Goal: Information Seeking & Learning: Learn about a topic

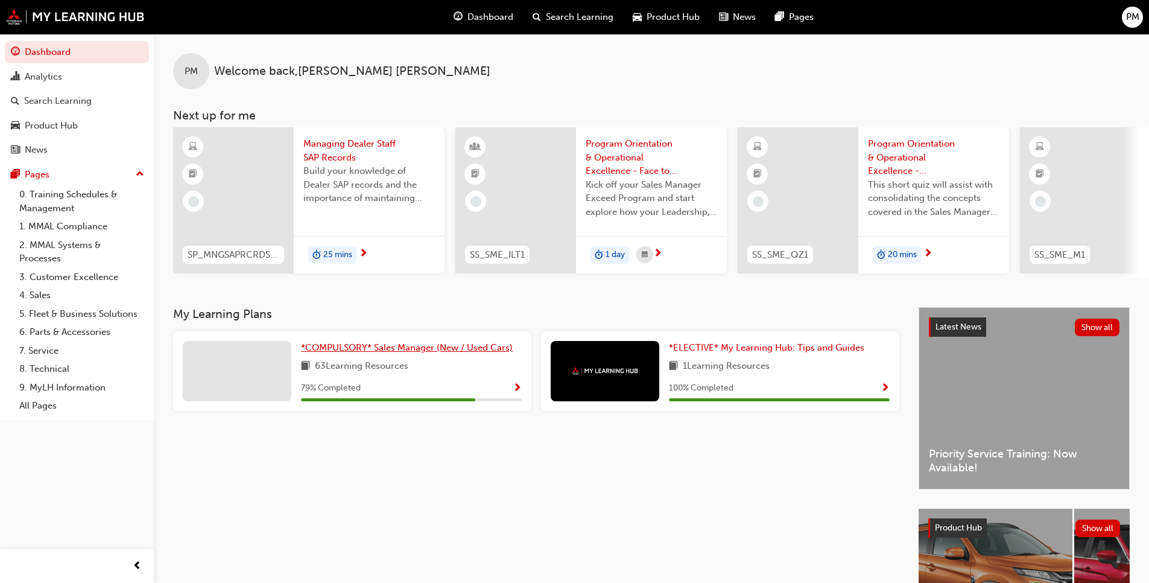
click at [425, 353] on span "*COMPULSORY* Sales Manager (New / Used Cars)" at bounding box center [407, 347] width 212 height 11
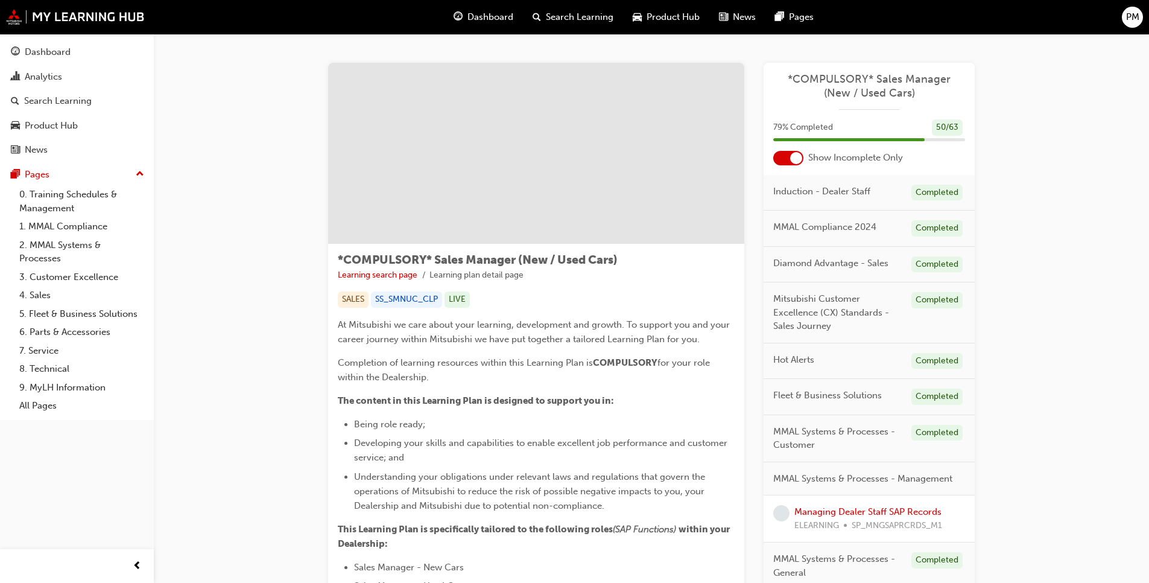
click at [603, 155] on div at bounding box center [788, 158] width 30 height 14
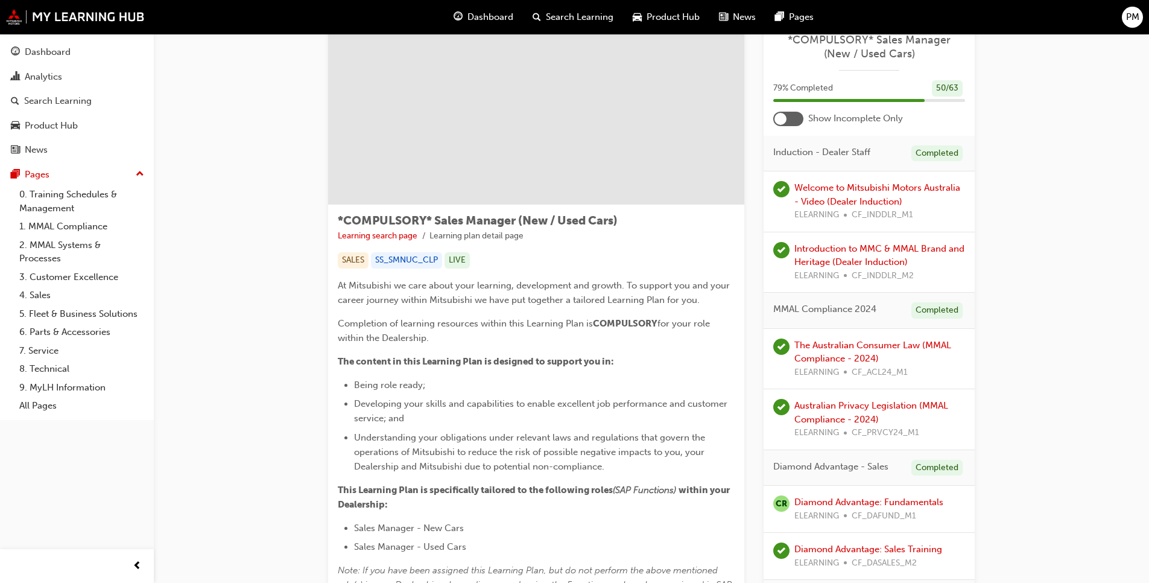
scroll to position [60, 0]
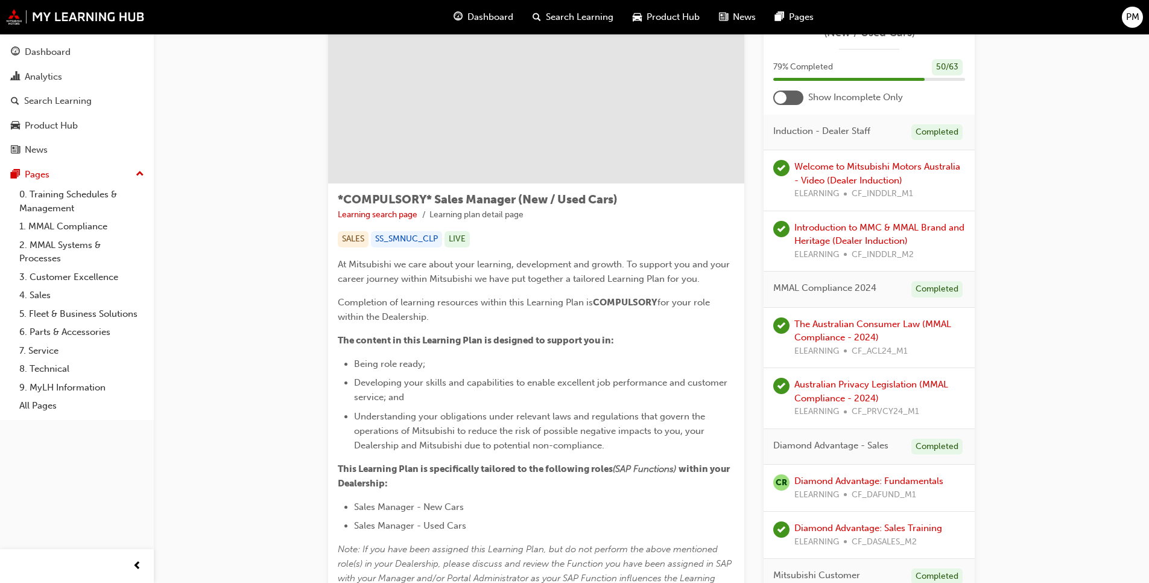
click at [603, 98] on div at bounding box center [788, 97] width 30 height 14
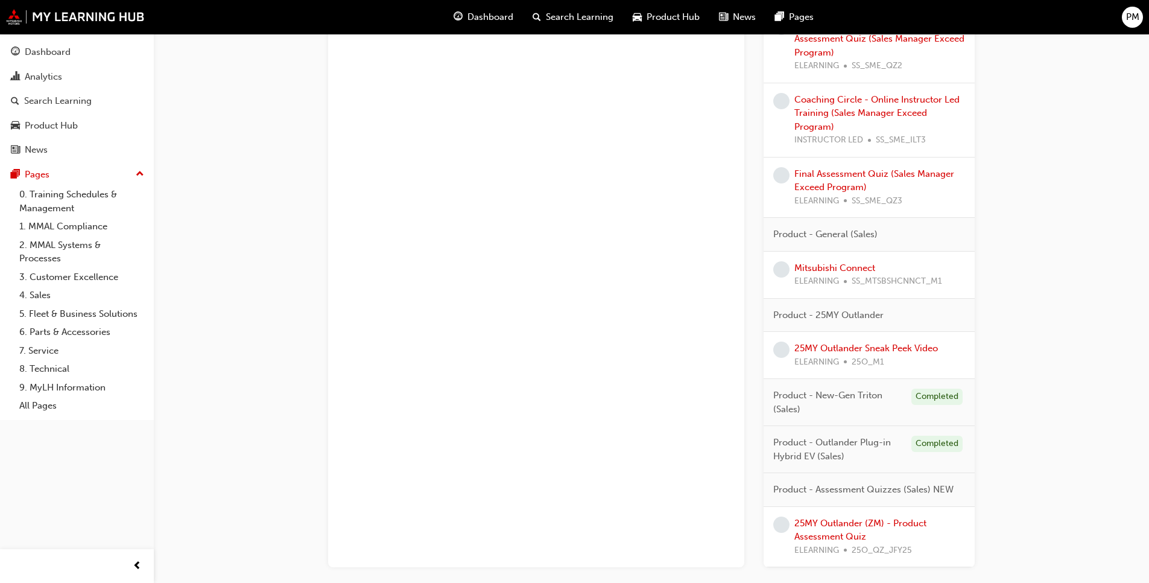
scroll to position [1132, 0]
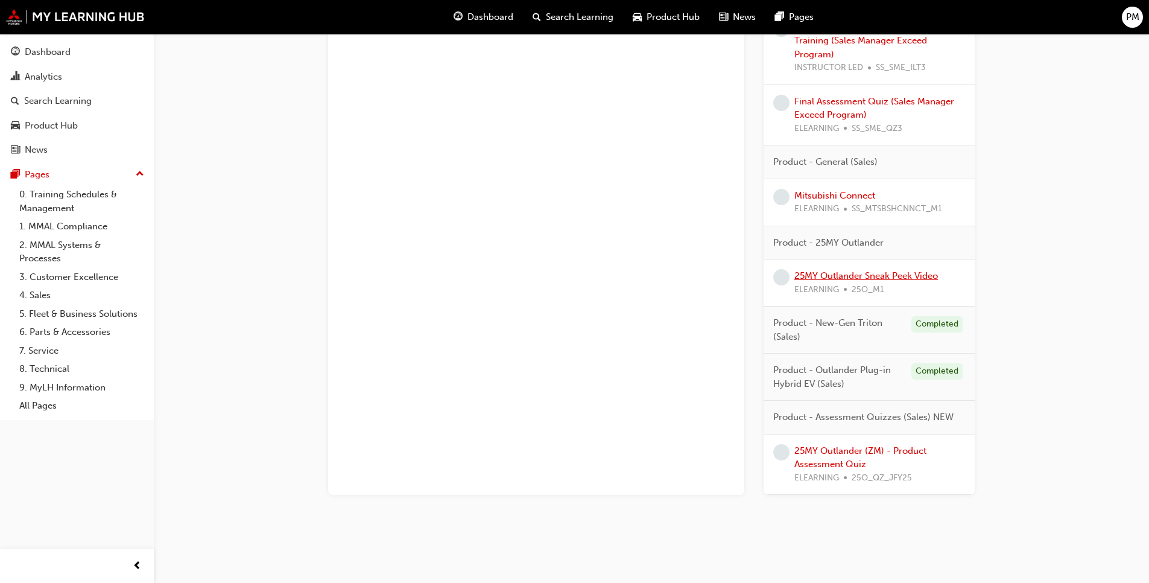
click at [603, 274] on link "25MY Outlander Sneak Peek Video" at bounding box center [866, 275] width 144 height 11
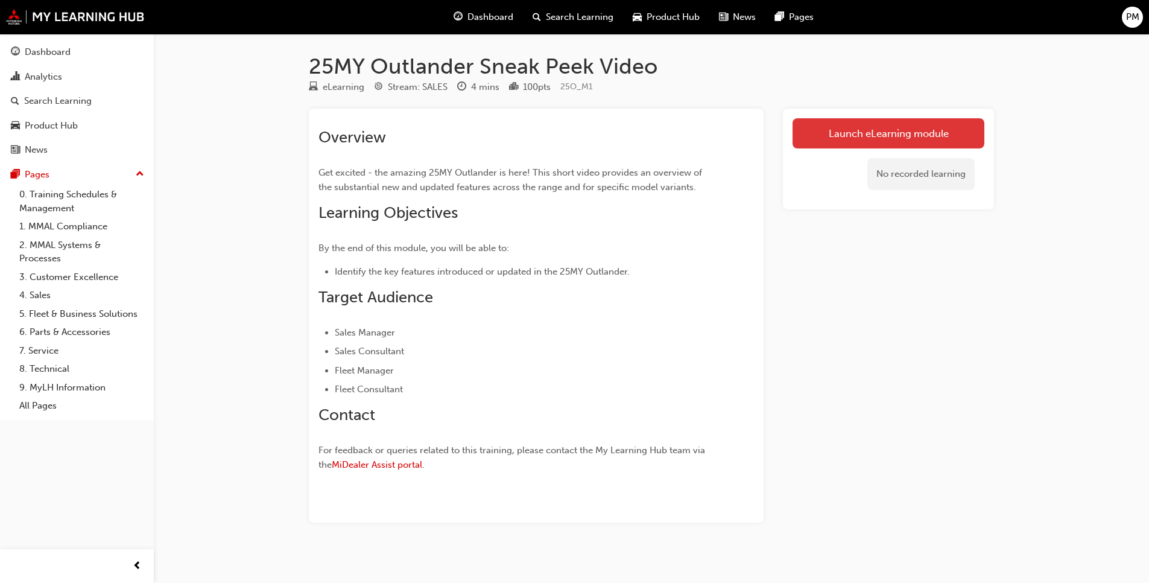
click at [603, 128] on link "Launch eLearning module" at bounding box center [889, 133] width 192 height 30
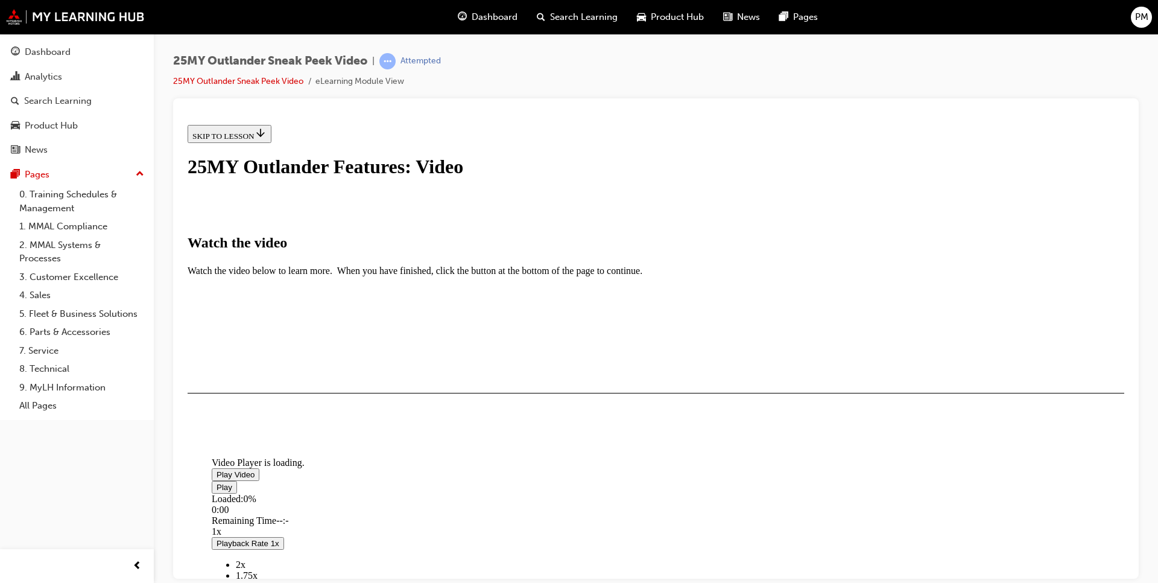
click at [217, 452] on span "Video player" at bounding box center [217, 473] width 0 height 9
drag, startPoint x: 367, startPoint y: 560, endPoint x: 769, endPoint y: 558, distance: 401.7
click at [603, 452] on div "Loaded : 2.18% 3:26 0:03" at bounding box center [791, 509] width 1158 height 33
drag, startPoint x: 373, startPoint y: 555, endPoint x: 723, endPoint y: 557, distance: 349.9
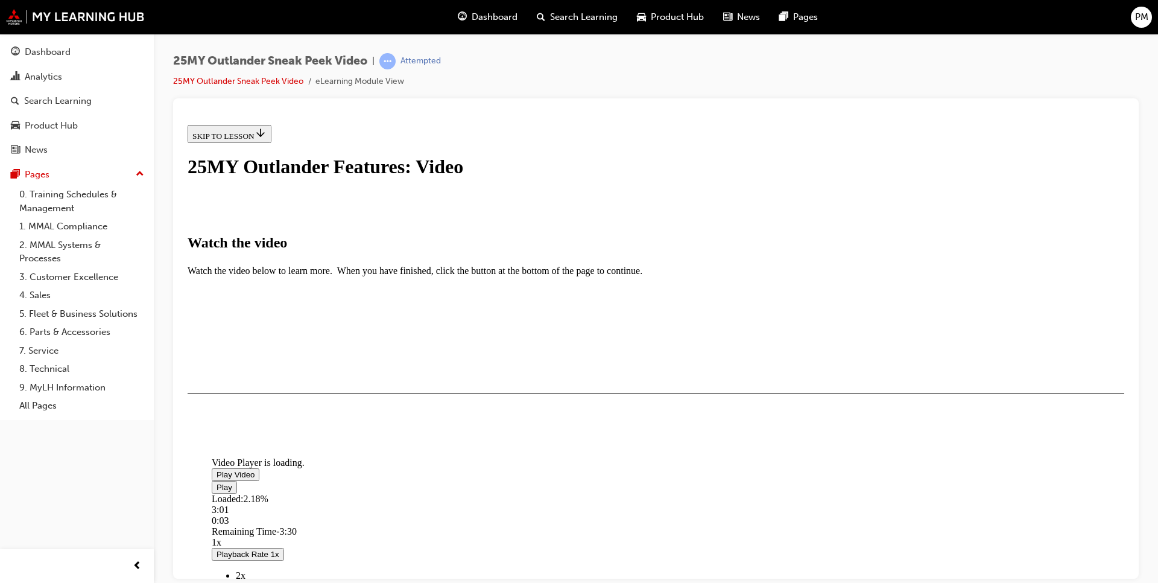
click at [603, 452] on div "0:03" at bounding box center [769, 520] width 1115 height 11
drag, startPoint x: 373, startPoint y: 555, endPoint x: 770, endPoint y: 554, distance: 396.9
click at [603, 452] on div "Loaded : 2.18% 3:25 0:03" at bounding box center [791, 509] width 1158 height 33
click at [217, 452] on span "Video player" at bounding box center [217, 486] width 0 height 9
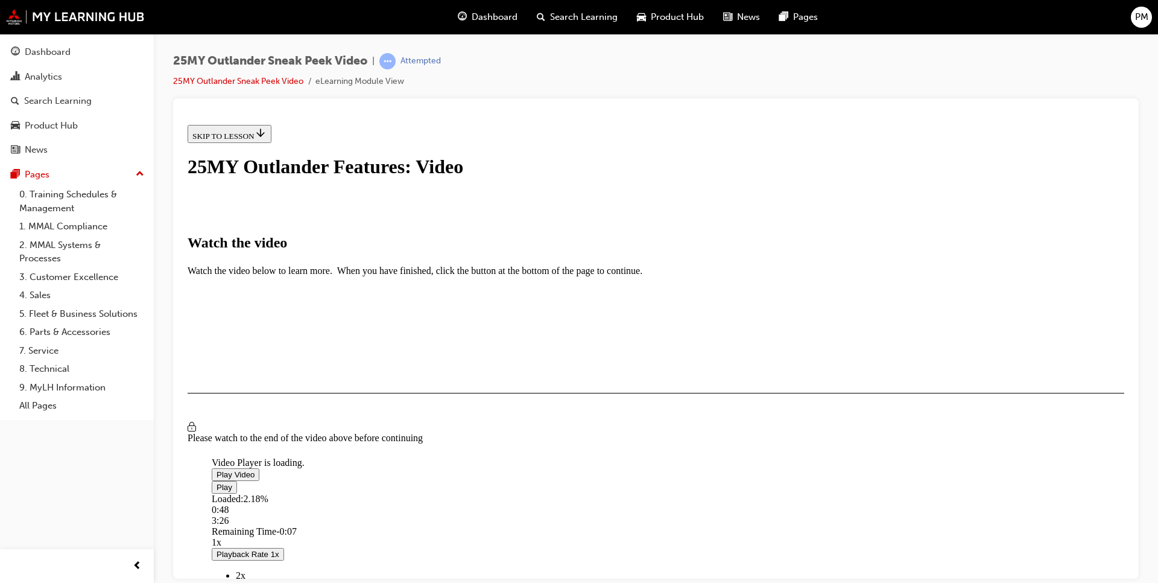
click at [217, 452] on span "Video player" at bounding box center [217, 486] width 0 height 9
drag, startPoint x: 770, startPoint y: 396, endPoint x: 423, endPoint y: 400, distance: 346.9
click at [416, 452] on div "Loaded : 2.18% 0:35 3:26" at bounding box center [791, 509] width 1158 height 33
click at [369, 452] on div "Loaded : 2.18% 0:01 0:26" at bounding box center [791, 509] width 1158 height 33
click at [217, 452] on span "Video player" at bounding box center [217, 486] width 0 height 9
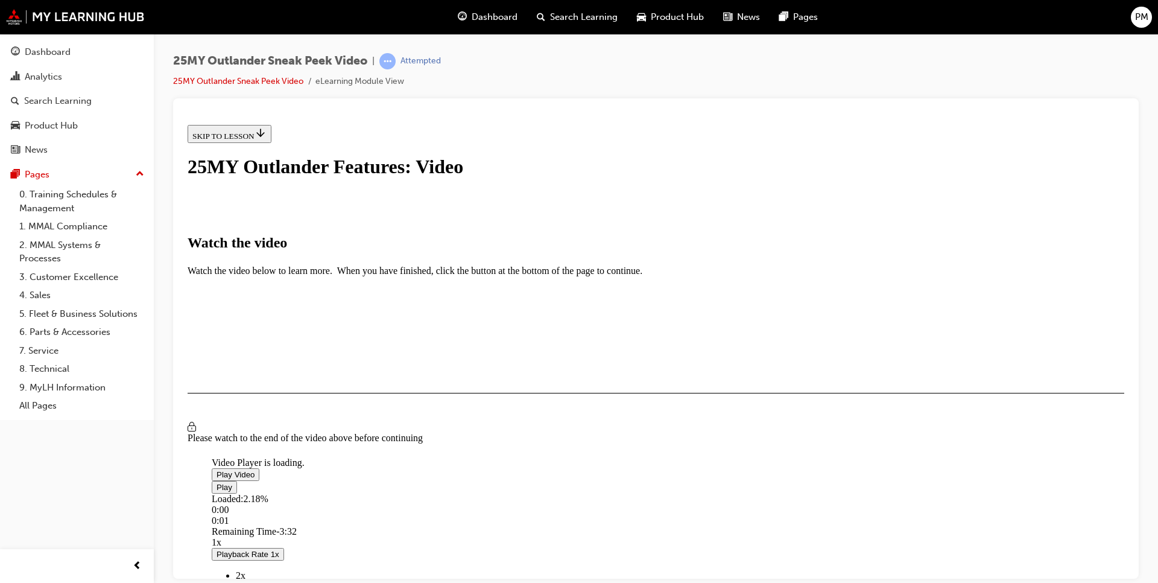
click at [217, 452] on span "Video player" at bounding box center [217, 486] width 0 height 9
click at [423, 442] on span "Please watch to the end of the video above before continuing" at bounding box center [305, 437] width 235 height 10
click at [271, 79] on link "25MY Outlander Sneak Peek Video" at bounding box center [238, 81] width 130 height 10
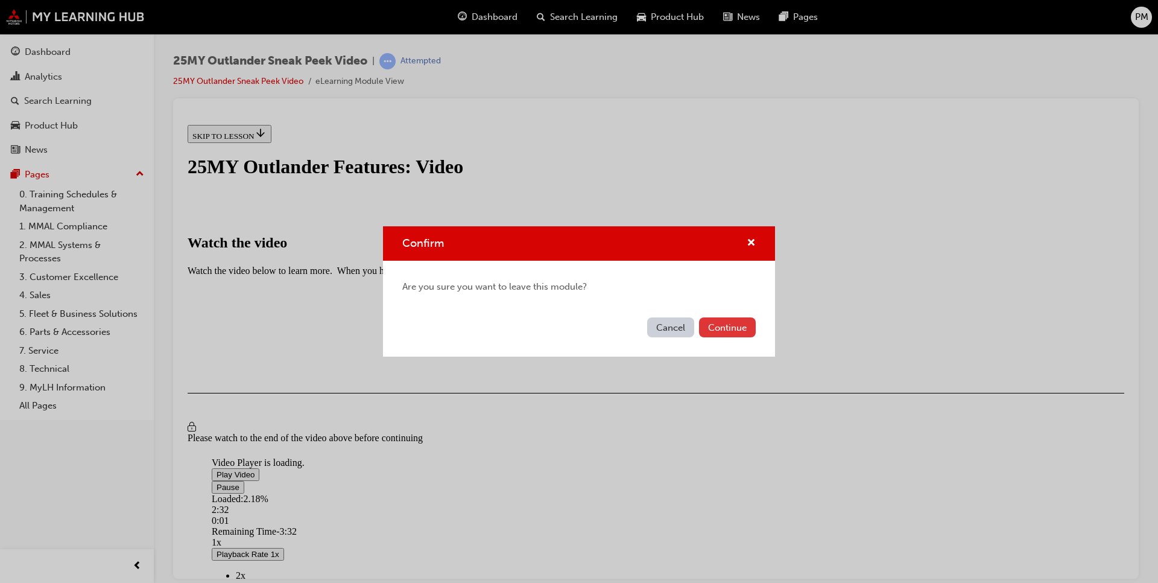
click at [603, 326] on button "Continue" at bounding box center [727, 327] width 57 height 20
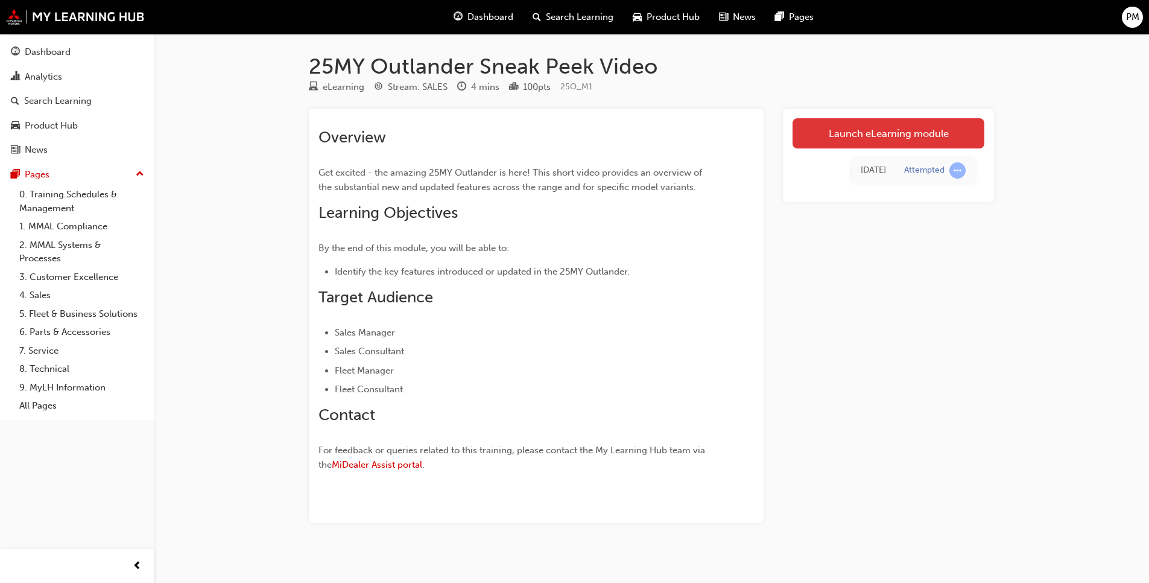
click at [603, 128] on link "Launch eLearning module" at bounding box center [889, 133] width 192 height 30
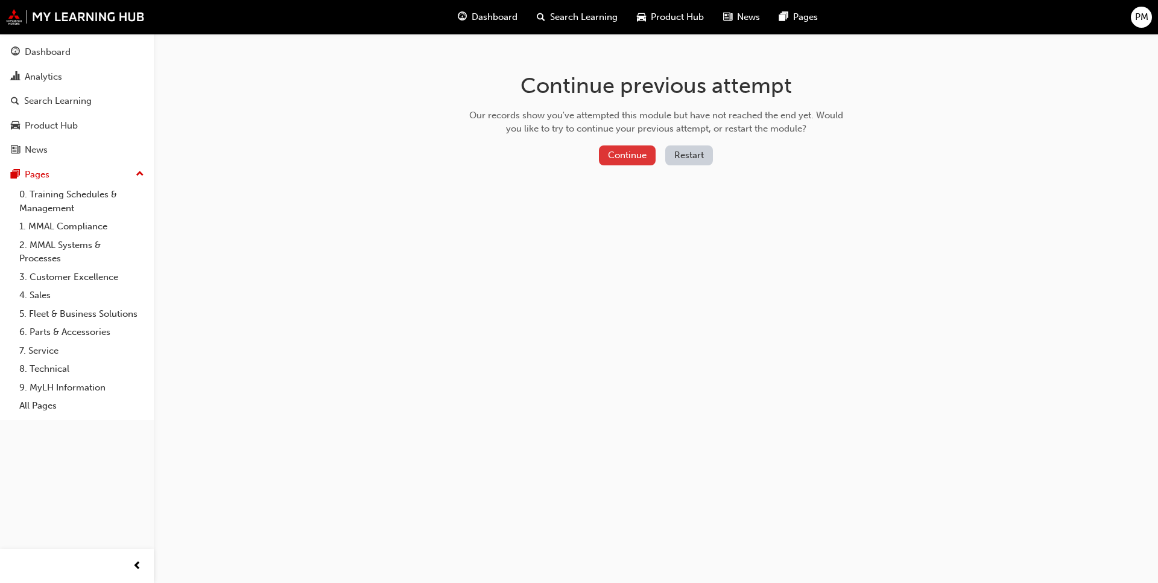
click at [603, 158] on button "Continue" at bounding box center [627, 155] width 57 height 20
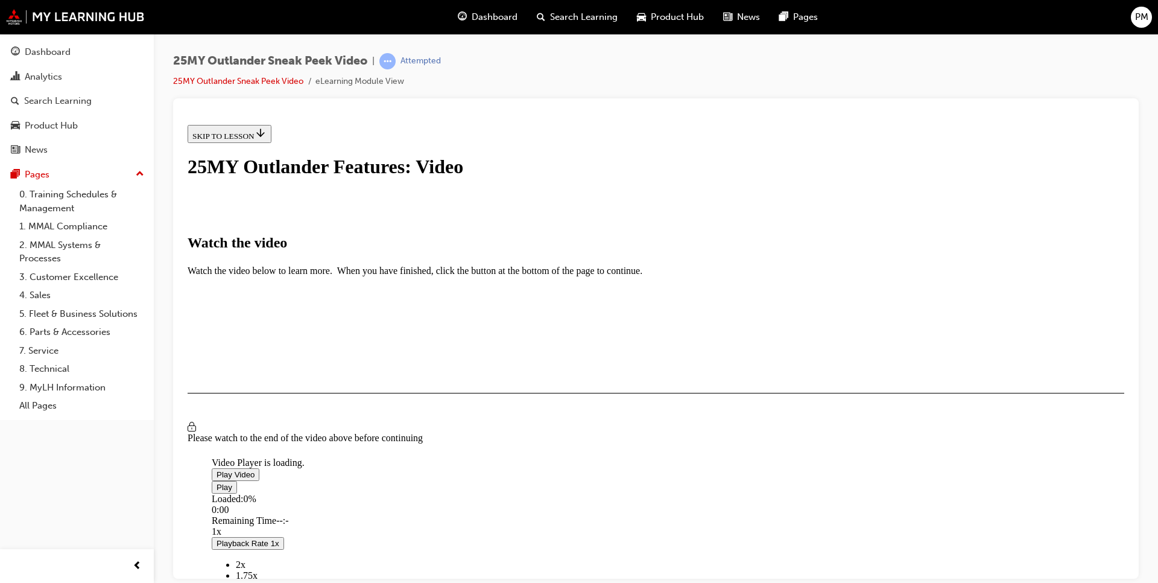
click at [217, 452] on span "Video player" at bounding box center [217, 473] width 0 height 9
click at [393, 353] on video "Video player" at bounding box center [302, 398] width 181 height 90
click at [217, 452] on span "Video player" at bounding box center [217, 473] width 0 height 9
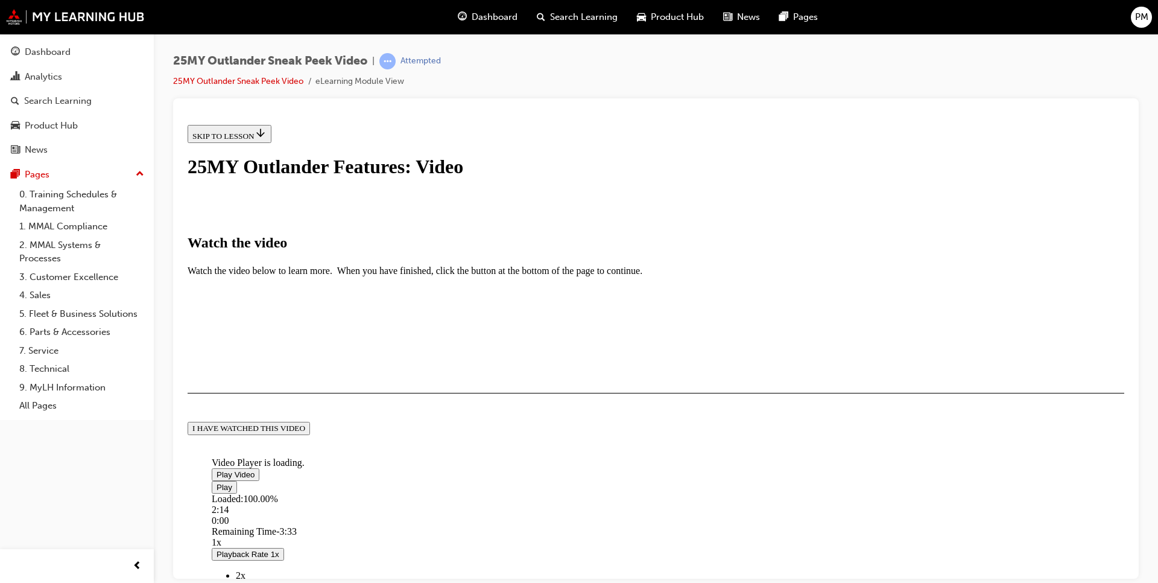
click at [305, 432] on div "I HAVE WATCHED THIS VIDEO" at bounding box center [248, 428] width 113 height 10
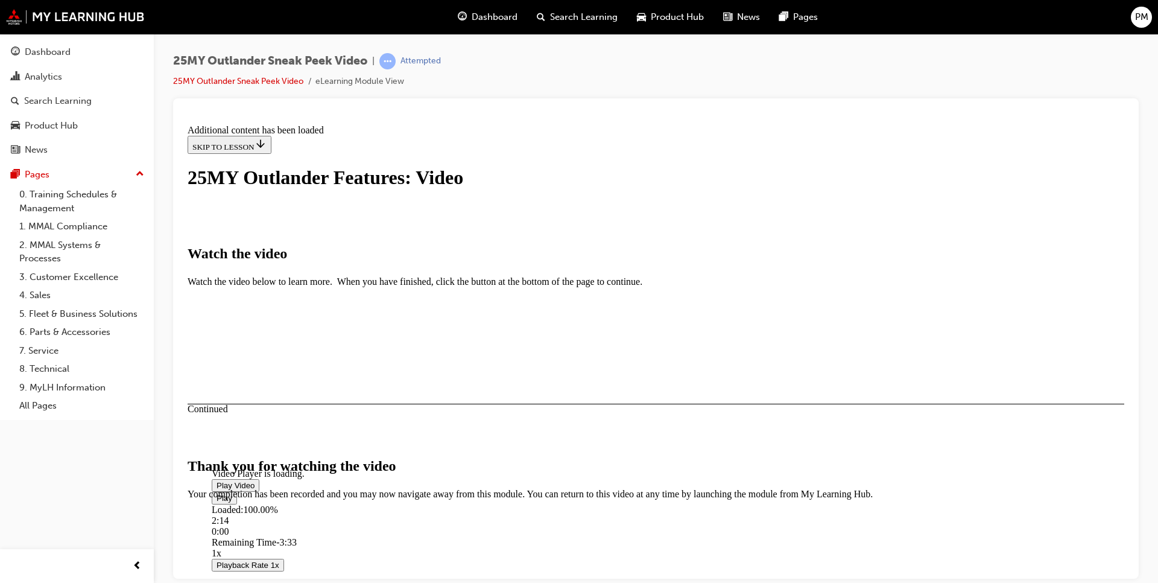
scroll to position [350, 0]
click at [261, 452] on button "CLOSE MODULE" at bounding box center [225, 572] width 74 height 13
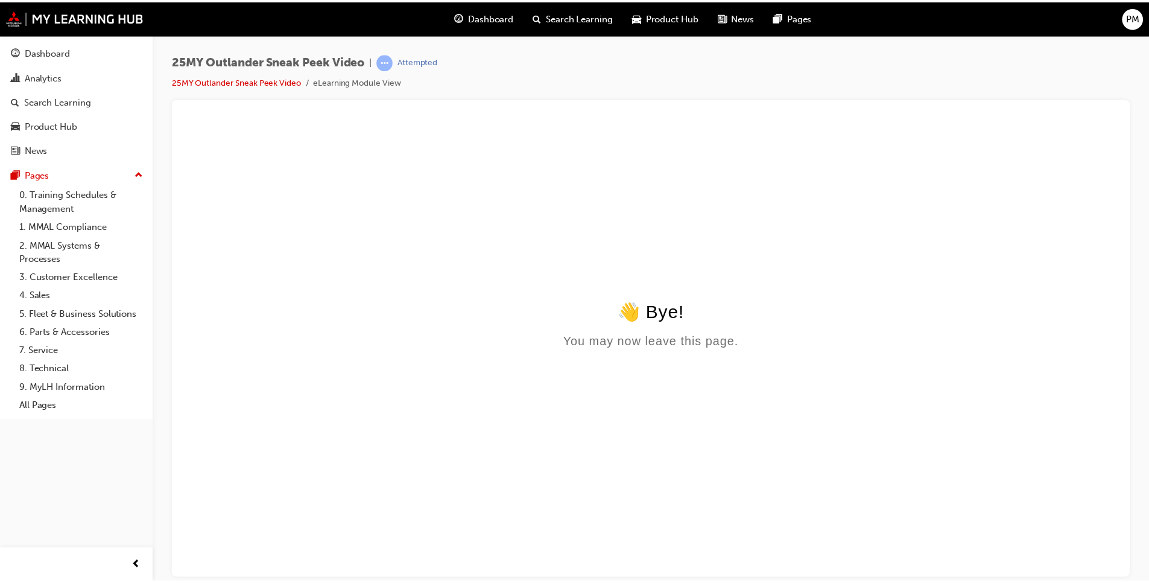
scroll to position [0, 0]
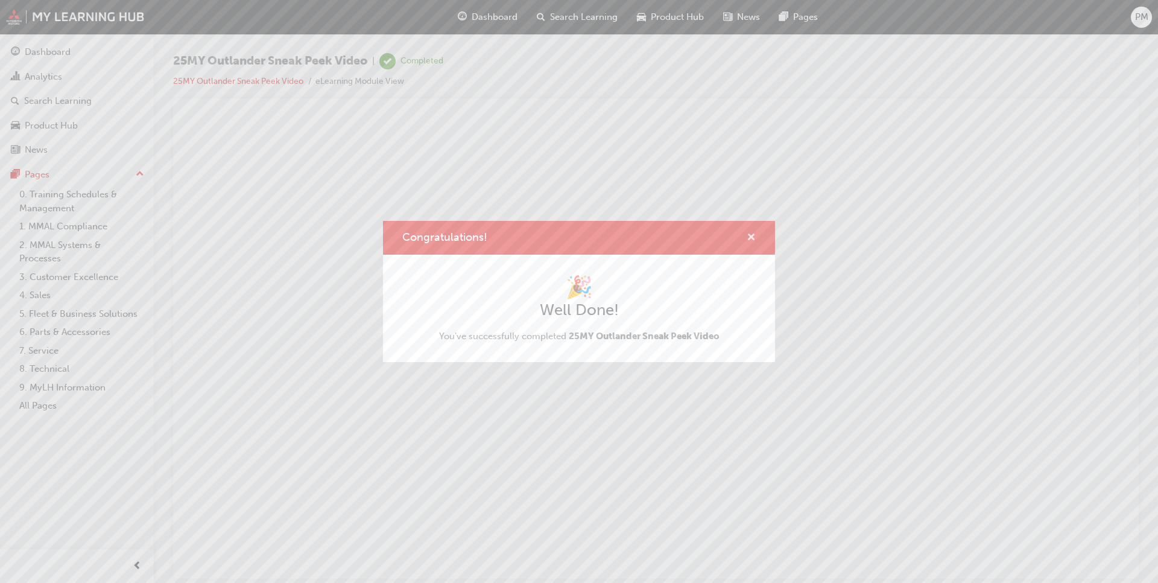
click at [603, 237] on span "cross-icon" at bounding box center [751, 238] width 9 height 11
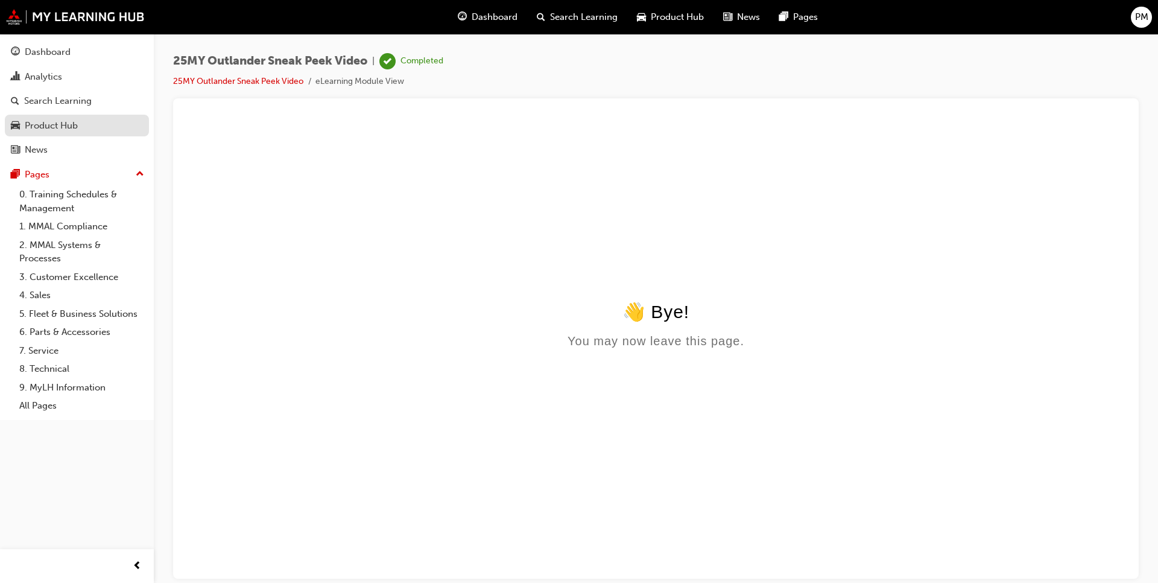
click at [74, 128] on div "Product Hub" at bounding box center [51, 126] width 53 height 14
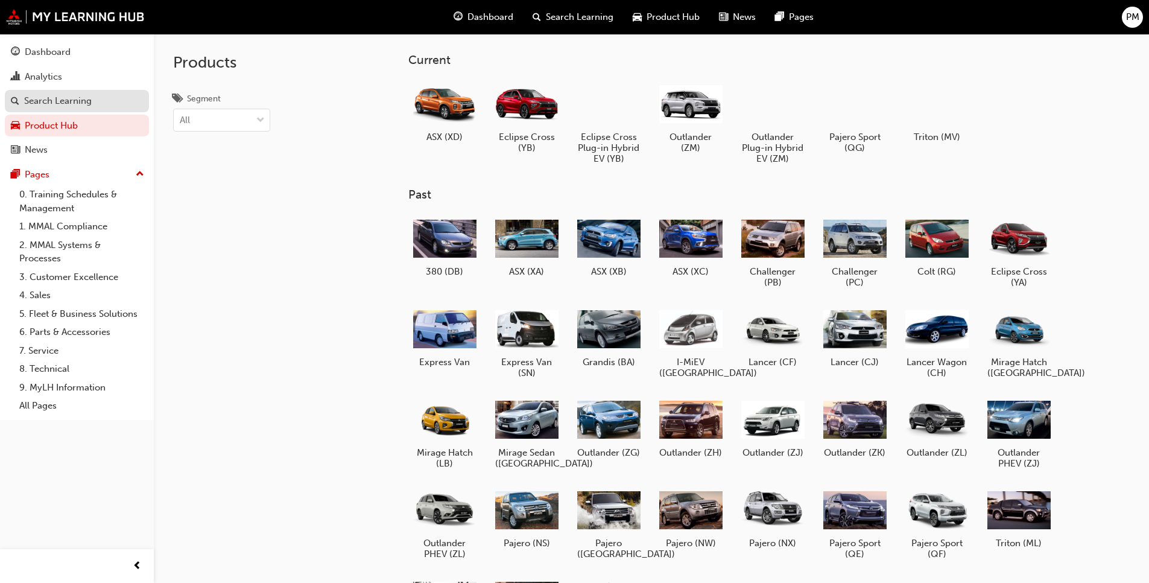
click at [48, 99] on div "Search Learning" at bounding box center [58, 101] width 68 height 14
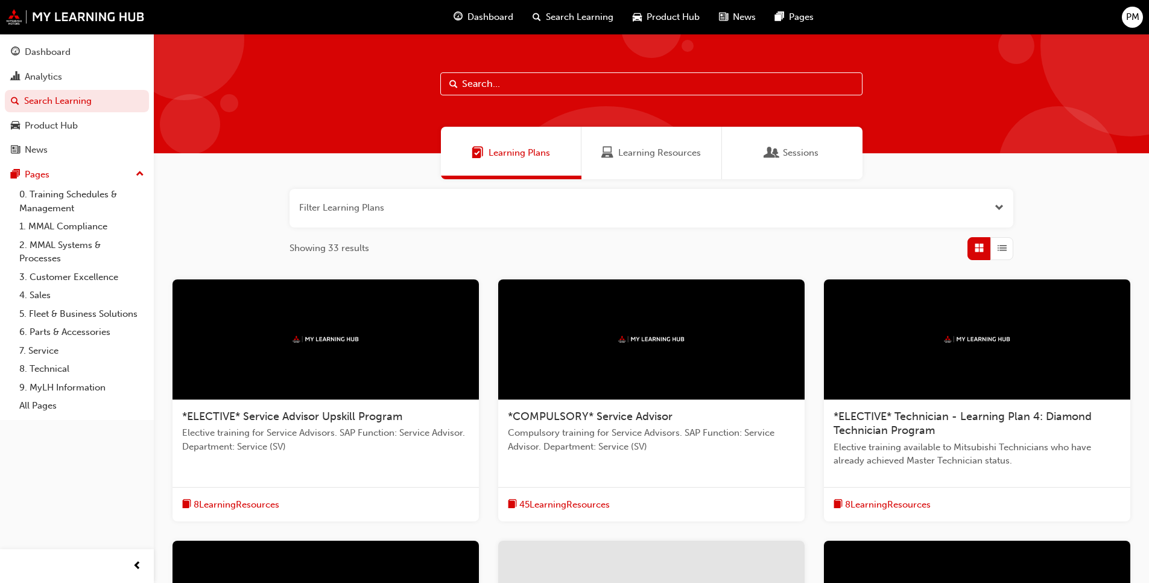
click at [529, 85] on input "text" at bounding box center [651, 83] width 422 height 23
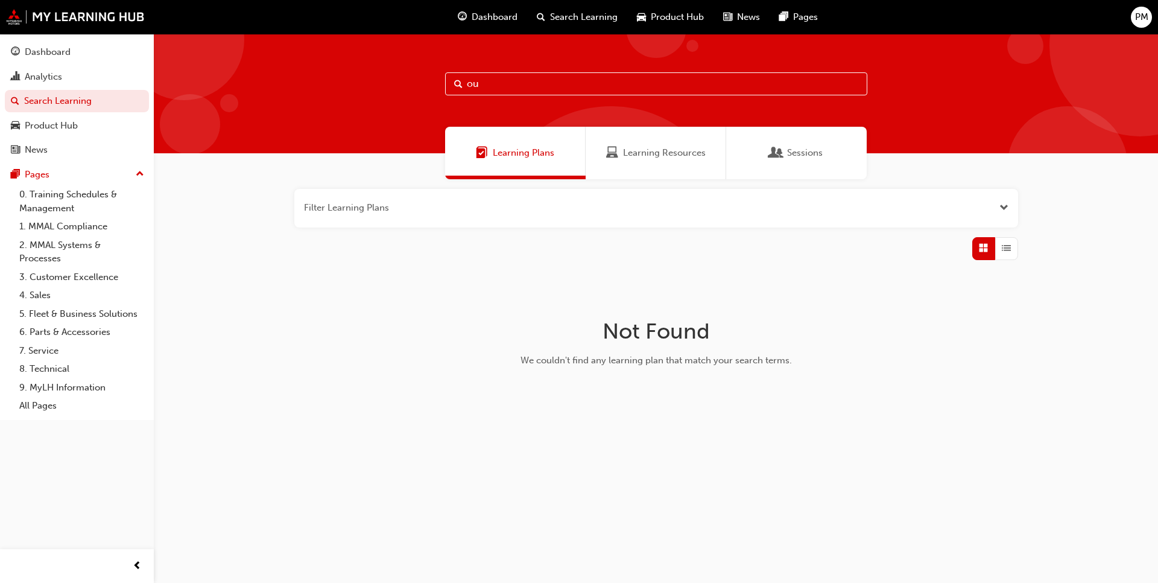
type input "o"
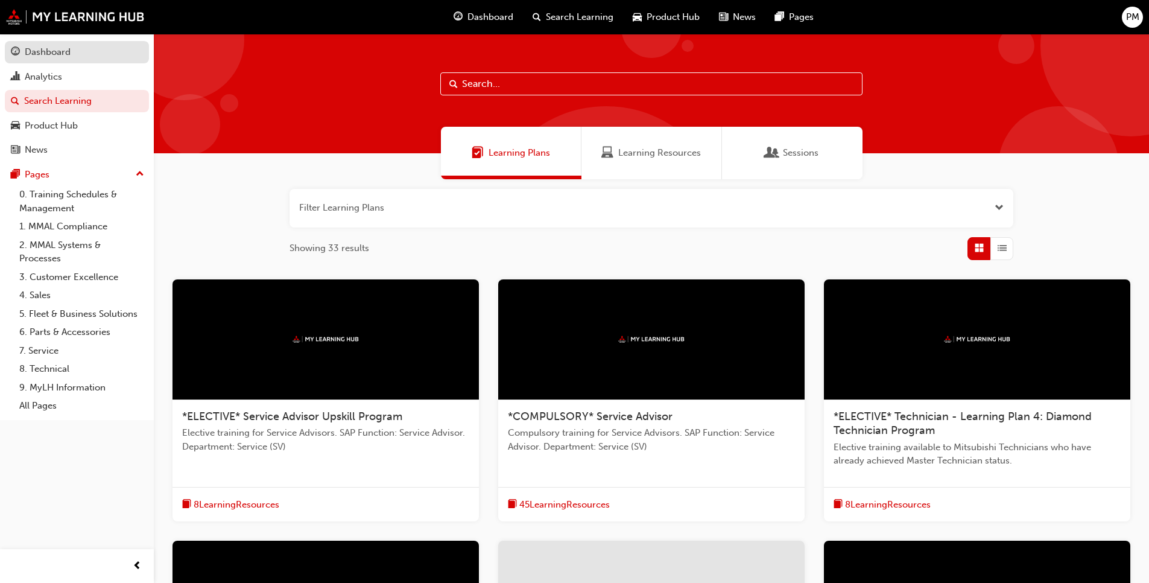
click at [58, 51] on div "Dashboard" at bounding box center [48, 52] width 46 height 14
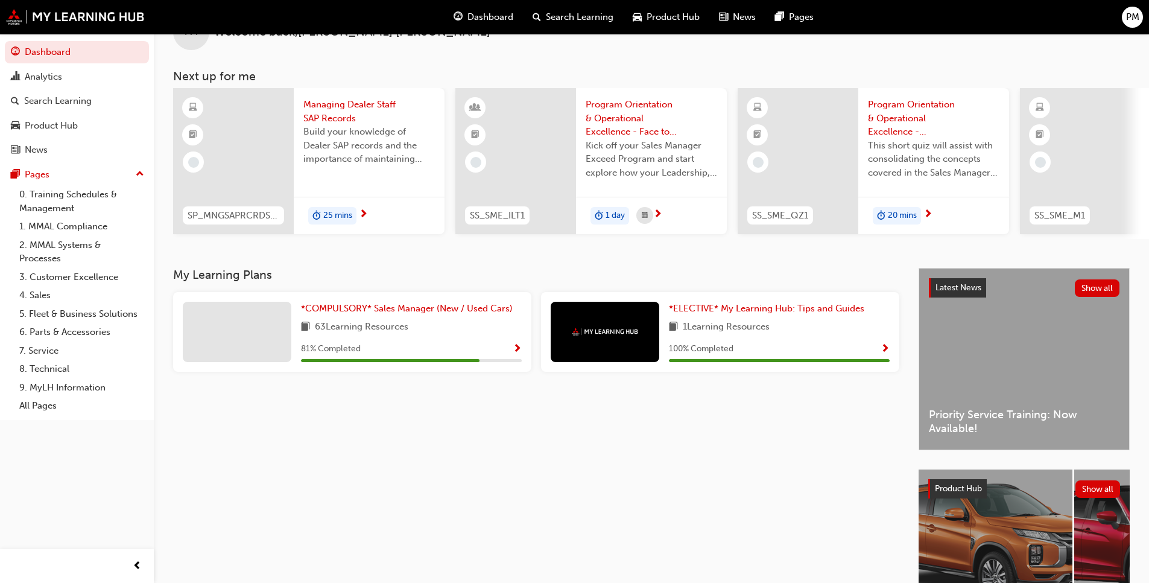
scroll to position [60, 0]
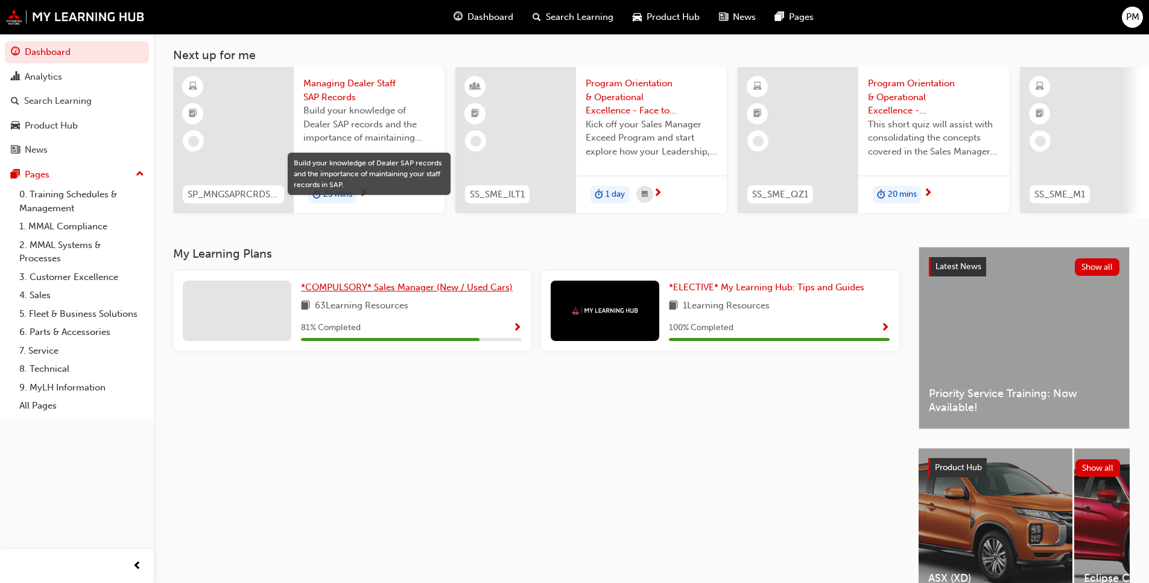
click at [407, 293] on span "*COMPULSORY* Sales Manager (New / Used Cars)" at bounding box center [407, 287] width 212 height 11
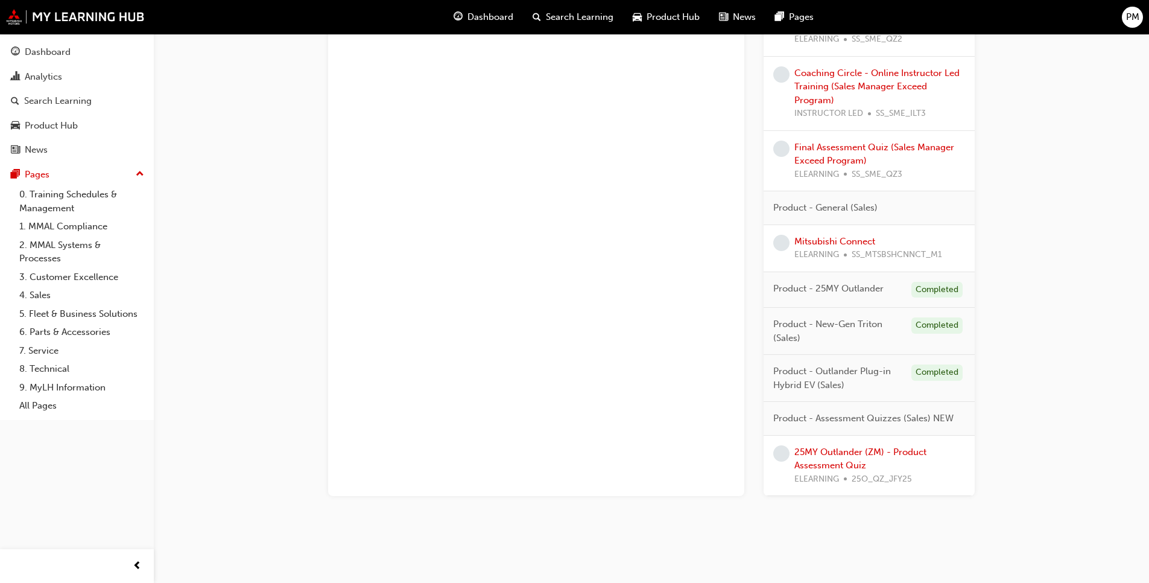
scroll to position [1087, 0]
click at [603, 241] on link "Mitsubishi Connect" at bounding box center [834, 240] width 81 height 11
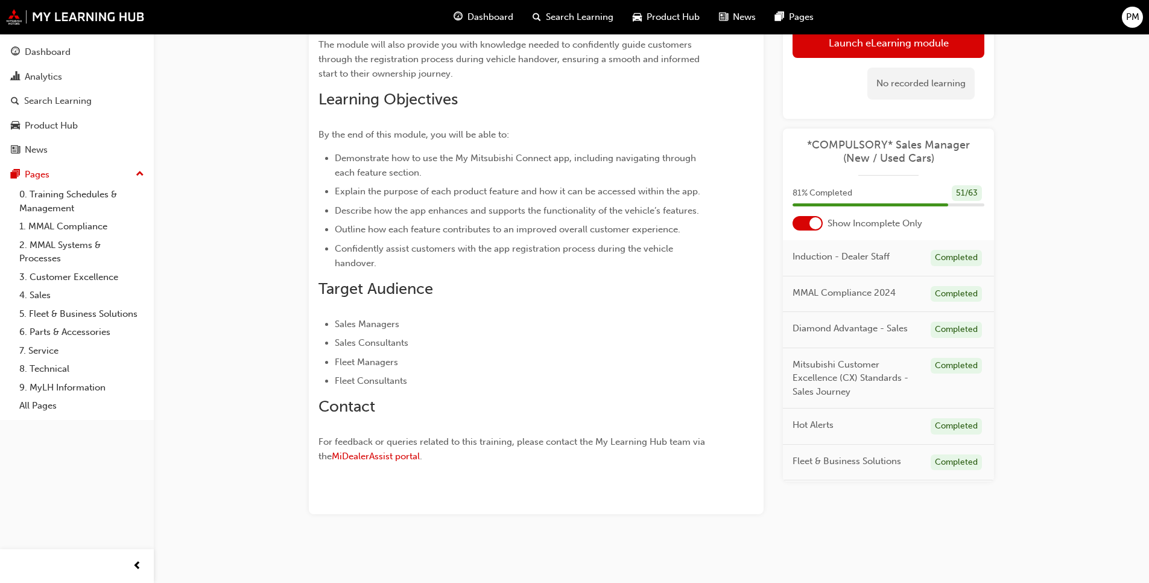
scroll to position [130, 0]
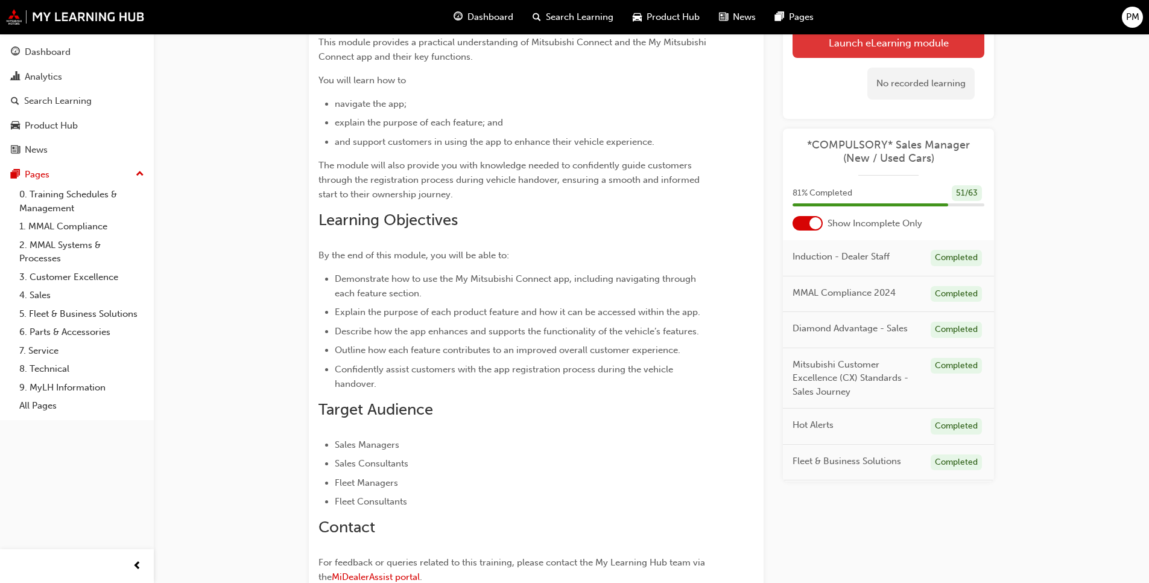
click at [603, 42] on link "Launch eLearning module" at bounding box center [889, 43] width 192 height 30
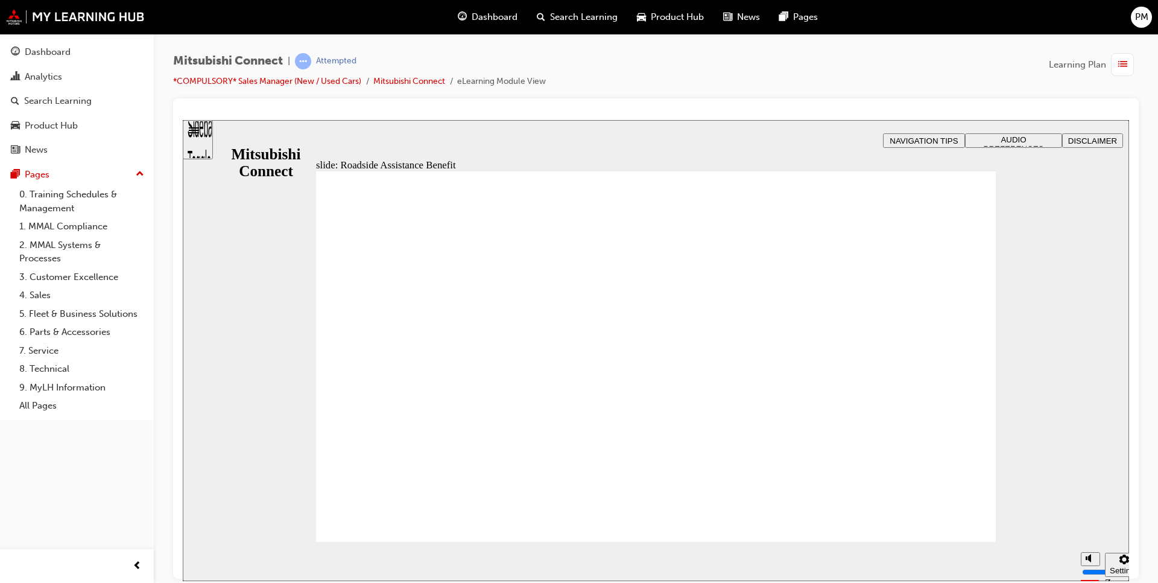
checkbox input "true"
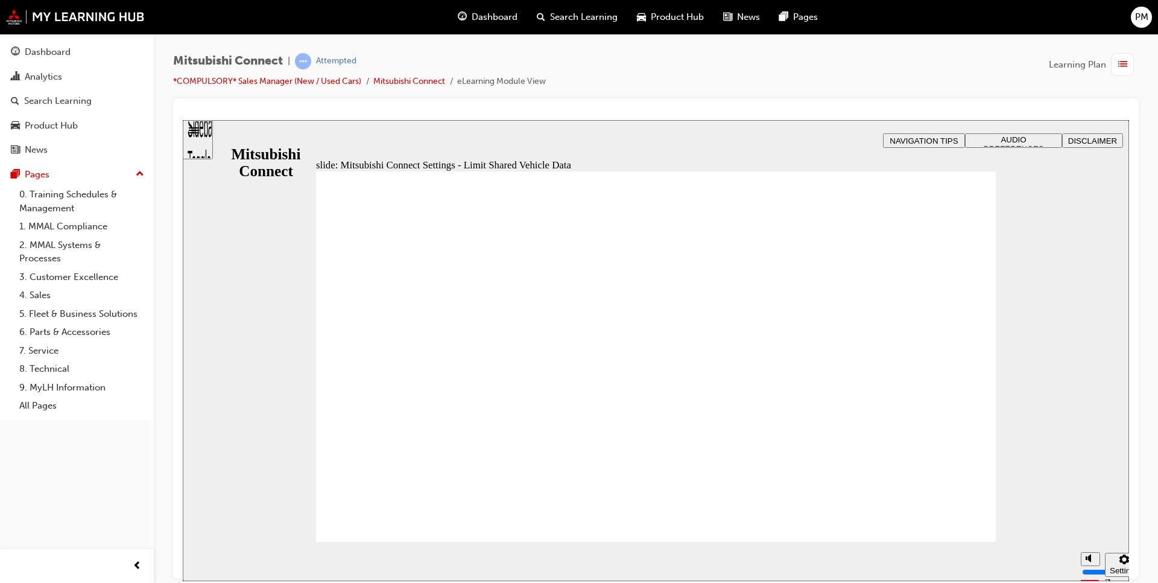
radio input "true"
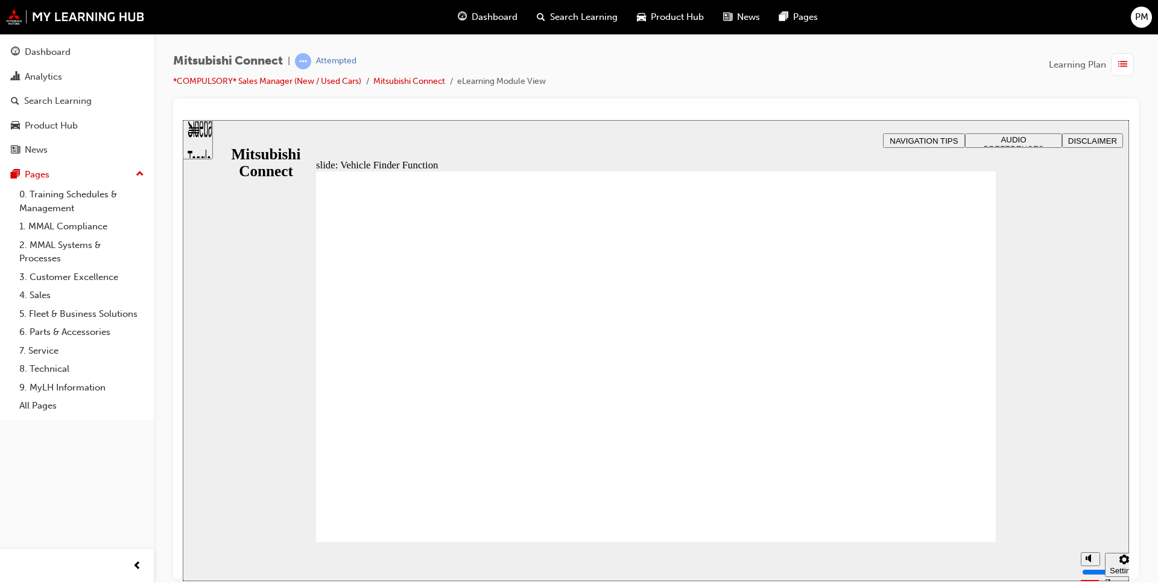
checkbox input "true"
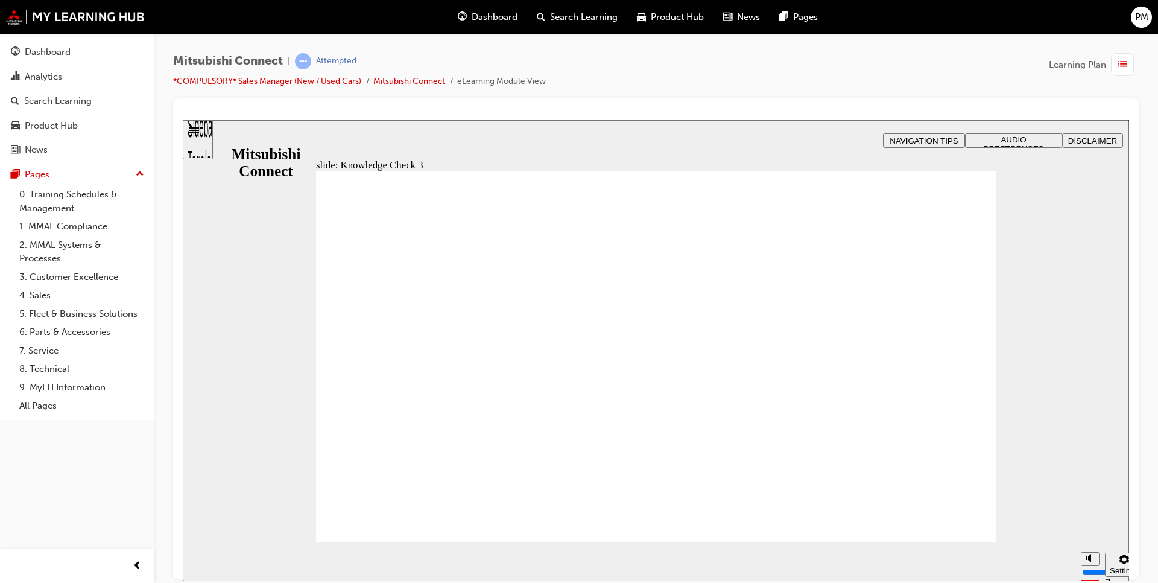
checkbox input "true"
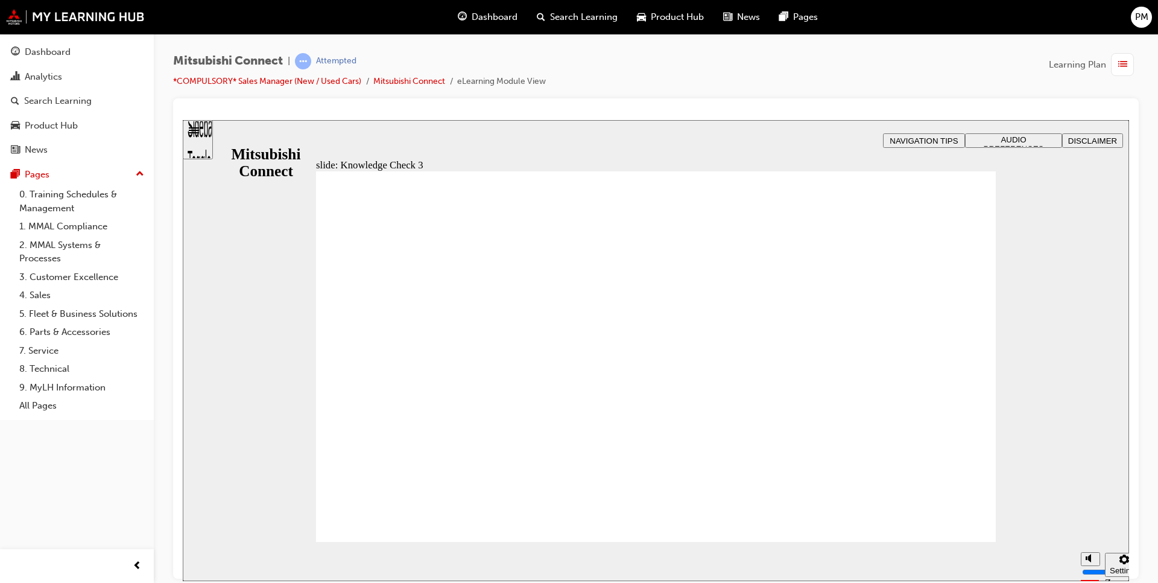
checkbox input "false"
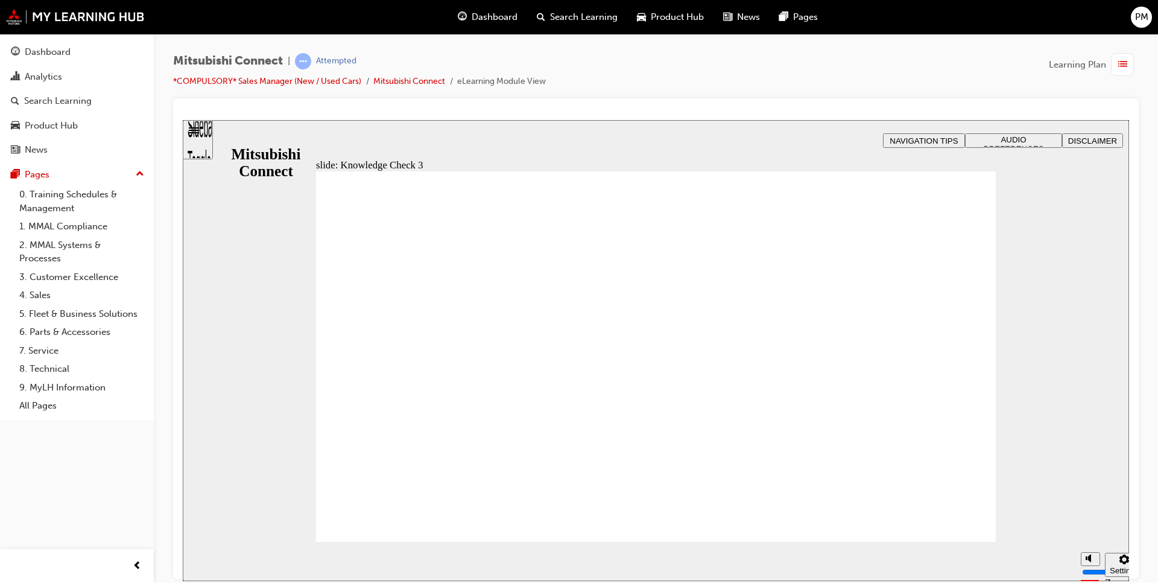
checkbox input "true"
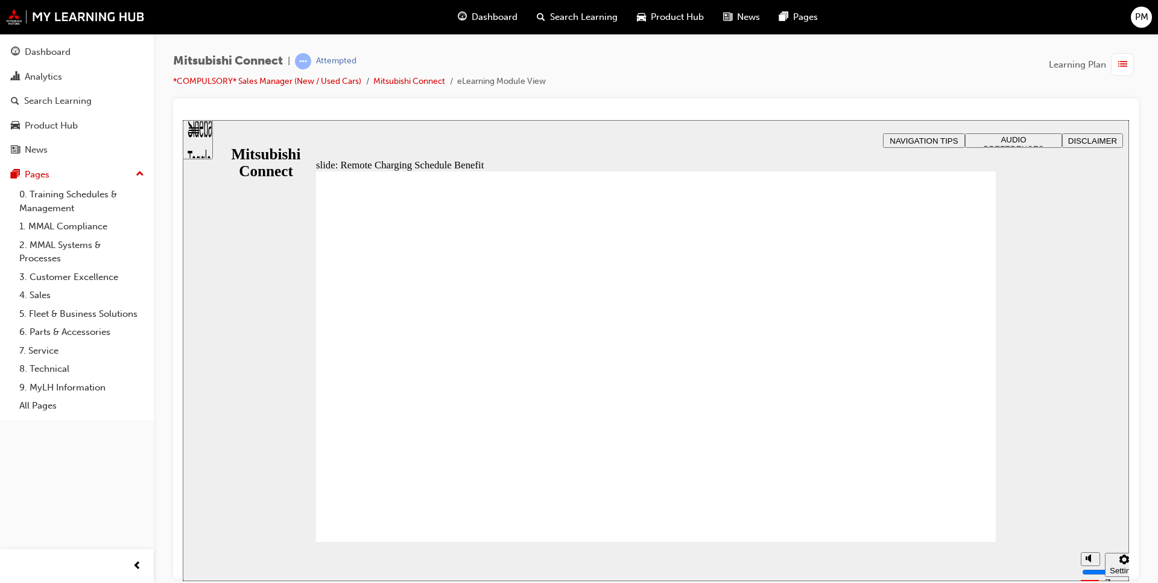
drag, startPoint x: 928, startPoint y: 407, endPoint x: 937, endPoint y: 432, distance: 27.1
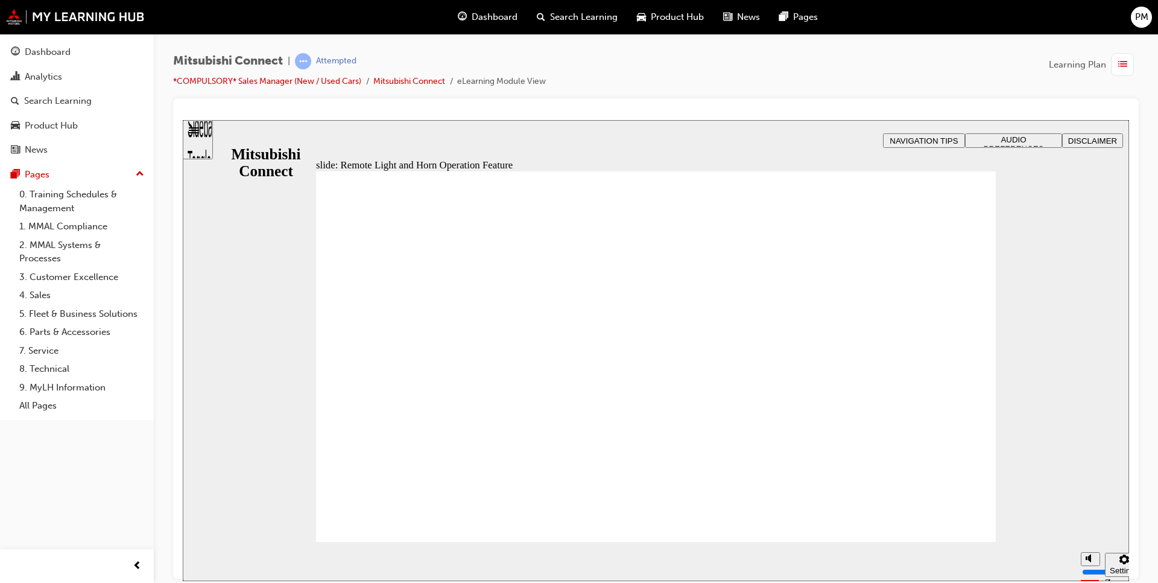
radio input "true"
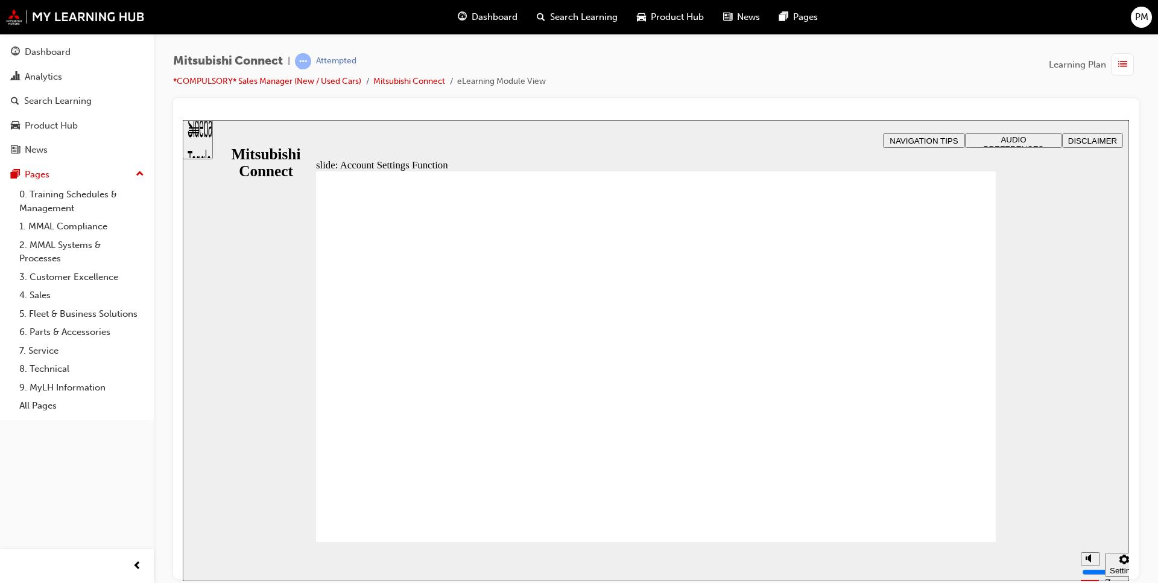
checkbox input "true"
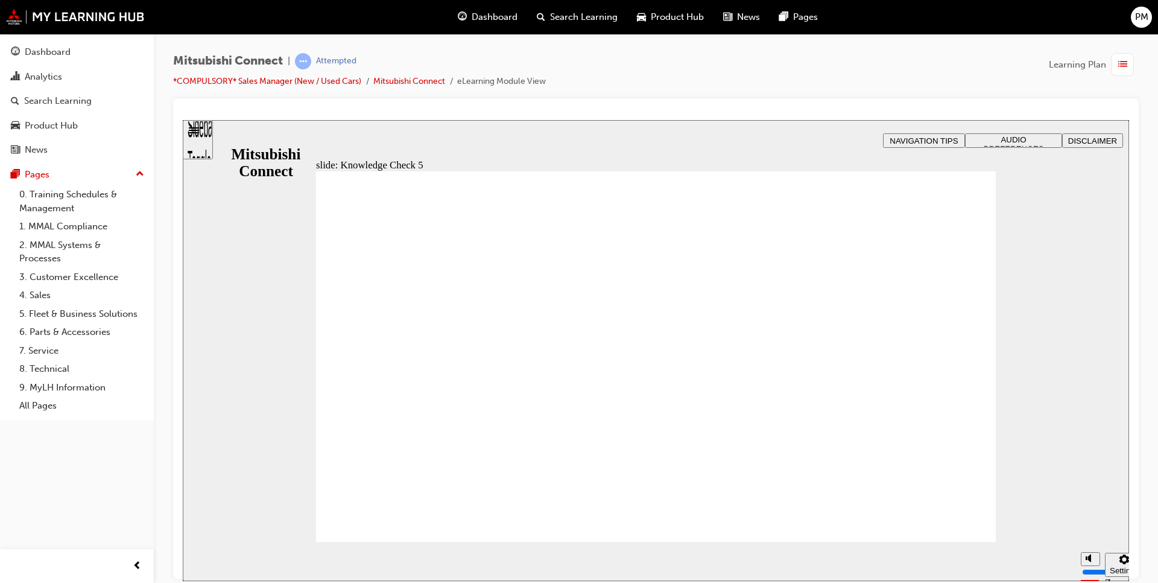
checkbox input "false"
checkbox input "true"
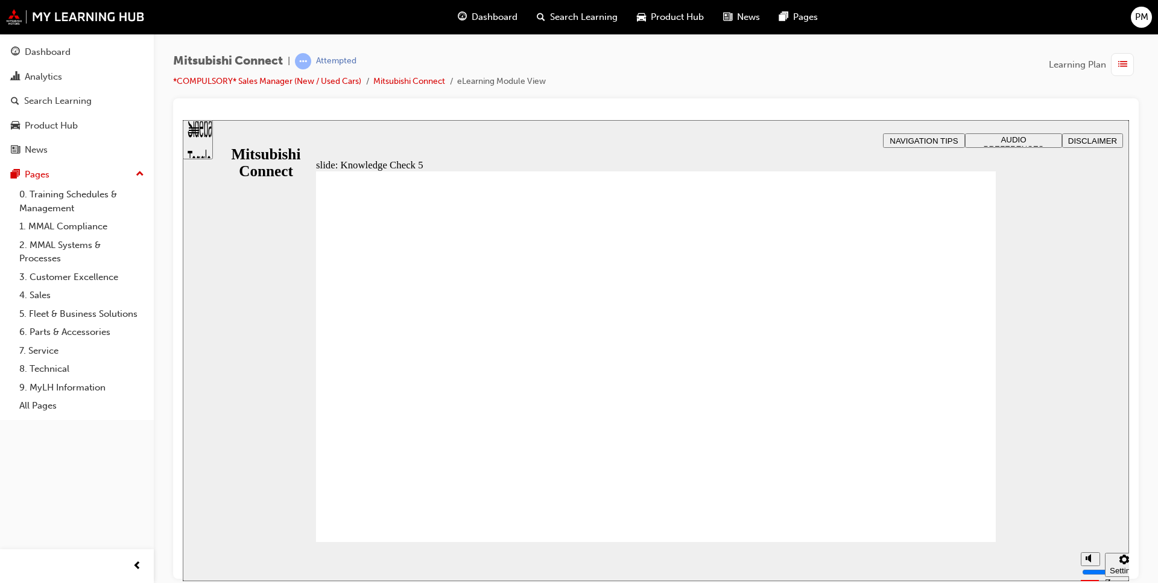
checkbox input "false"
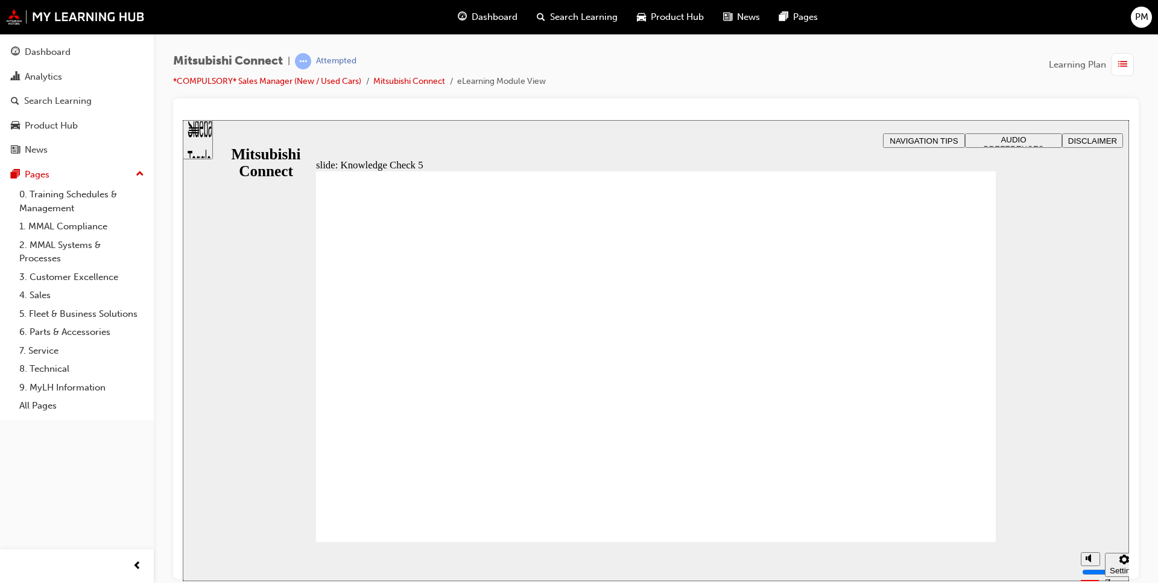
checkbox input "false"
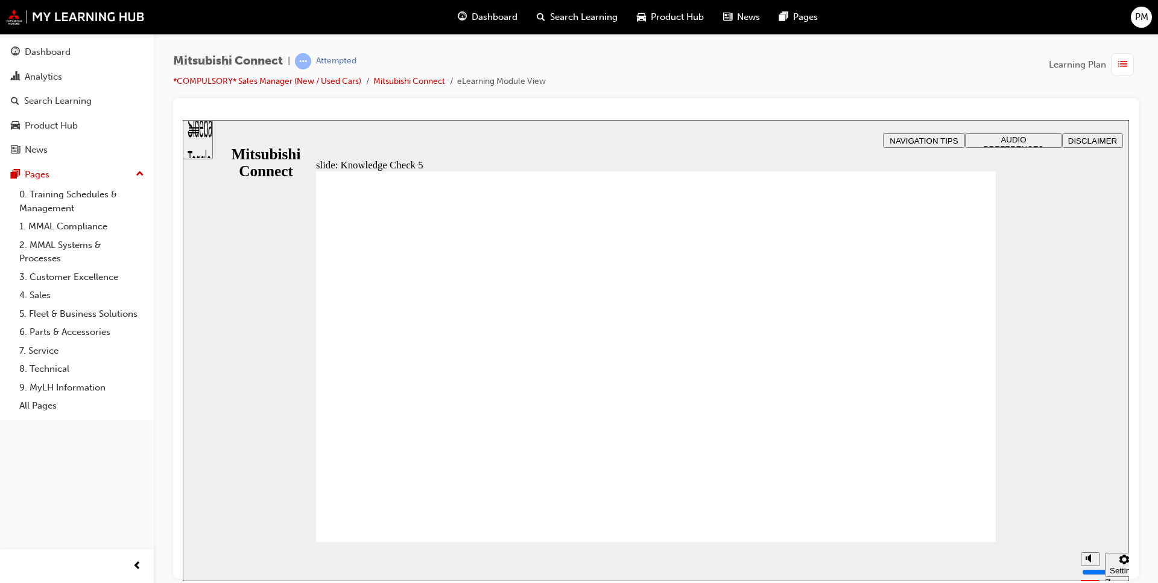
drag, startPoint x: 356, startPoint y: 369, endPoint x: 351, endPoint y: 384, distance: 15.8
checkbox input "true"
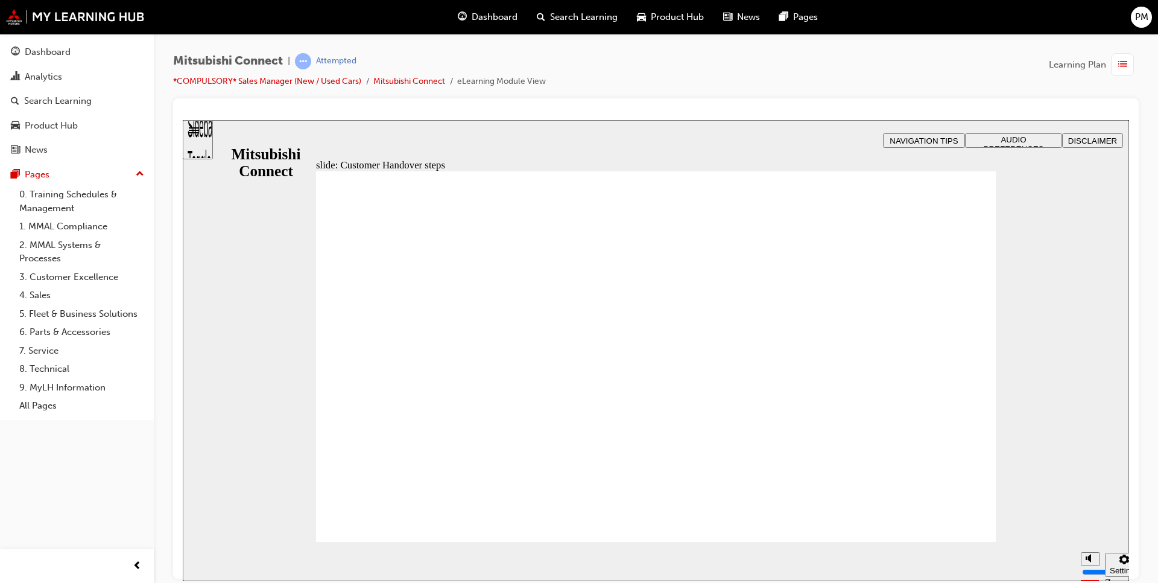
radio input "true"
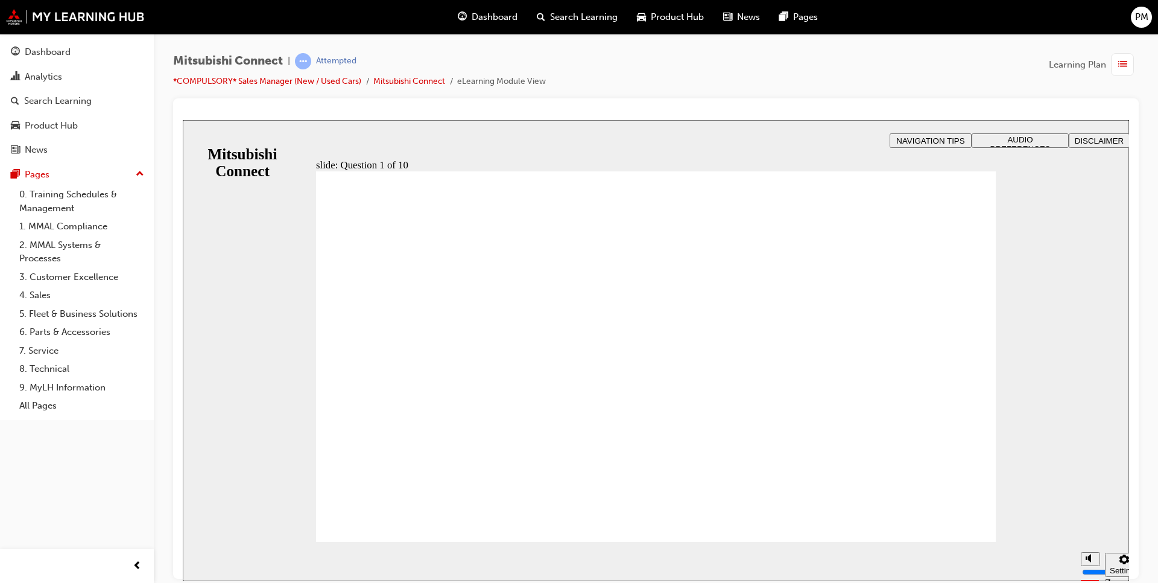
checkbox input "true"
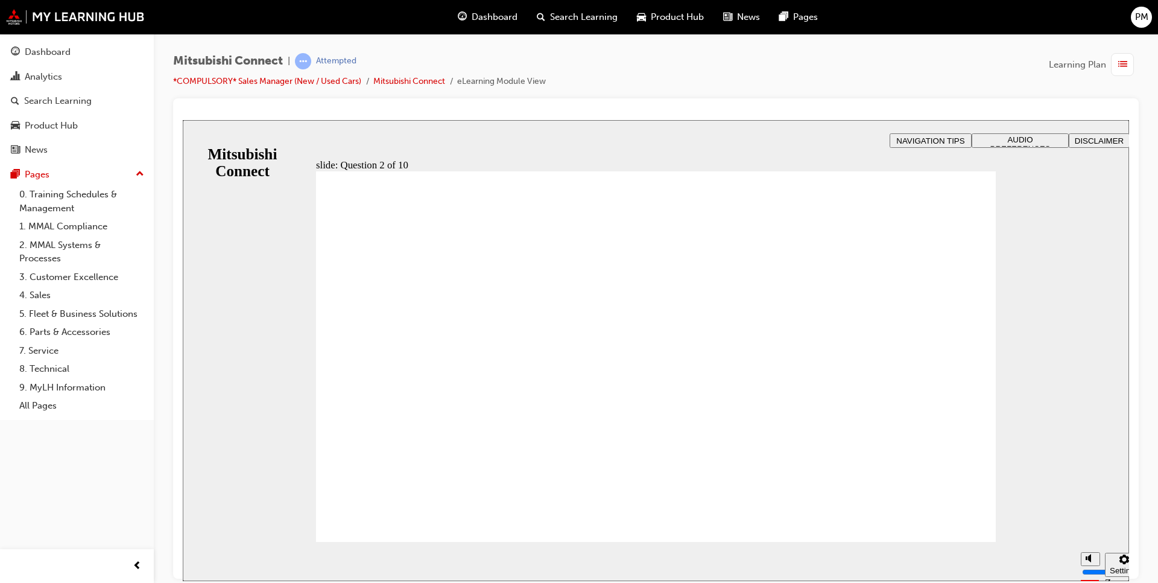
checkbox input "true"
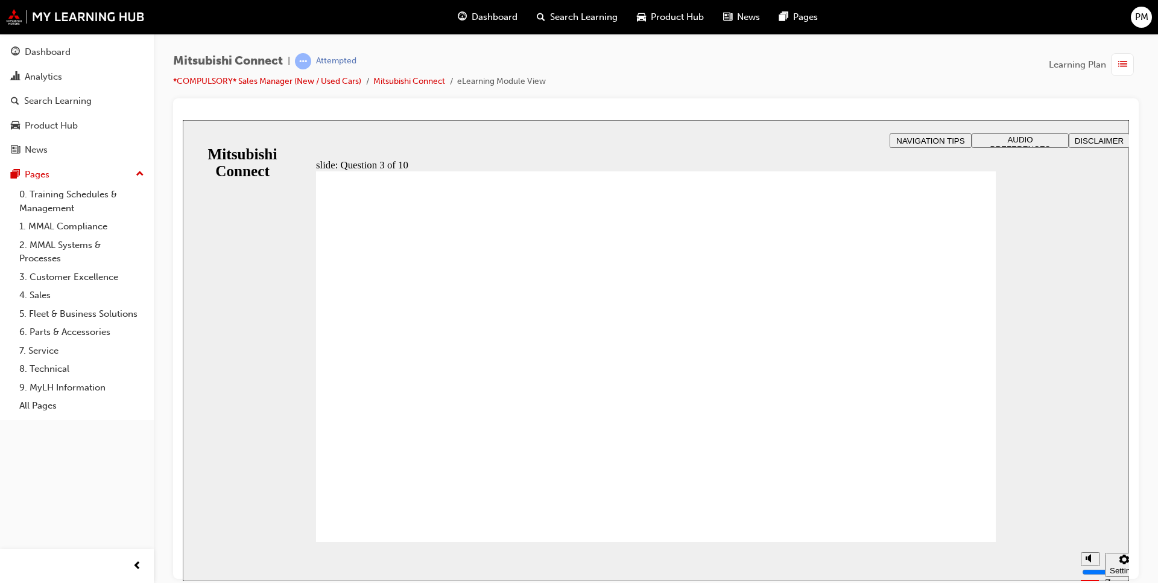
radio input "true"
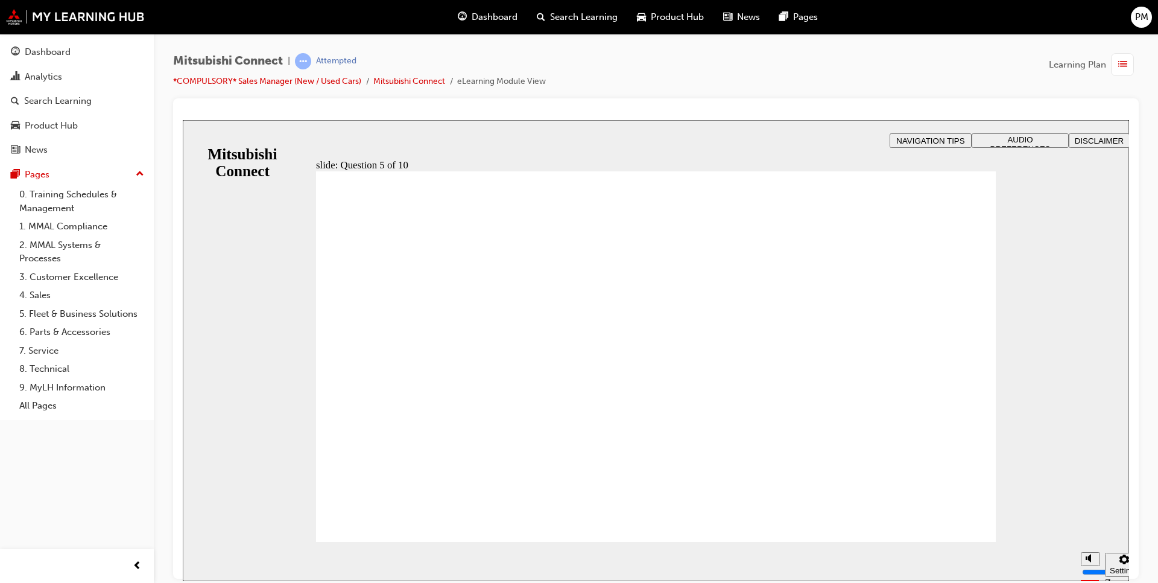
checkbox input "true"
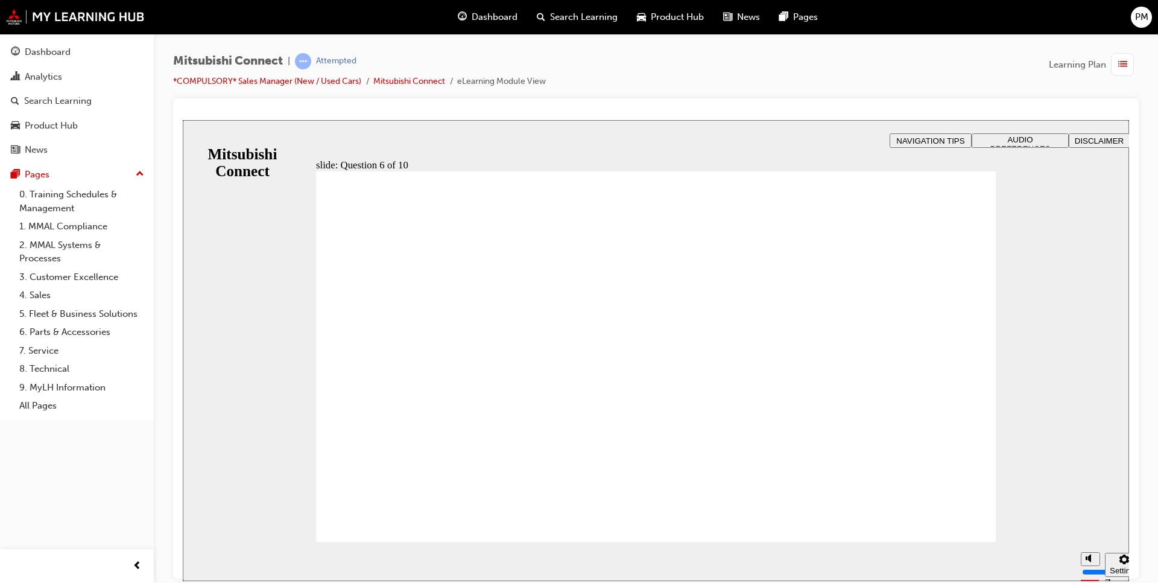
checkbox input "true"
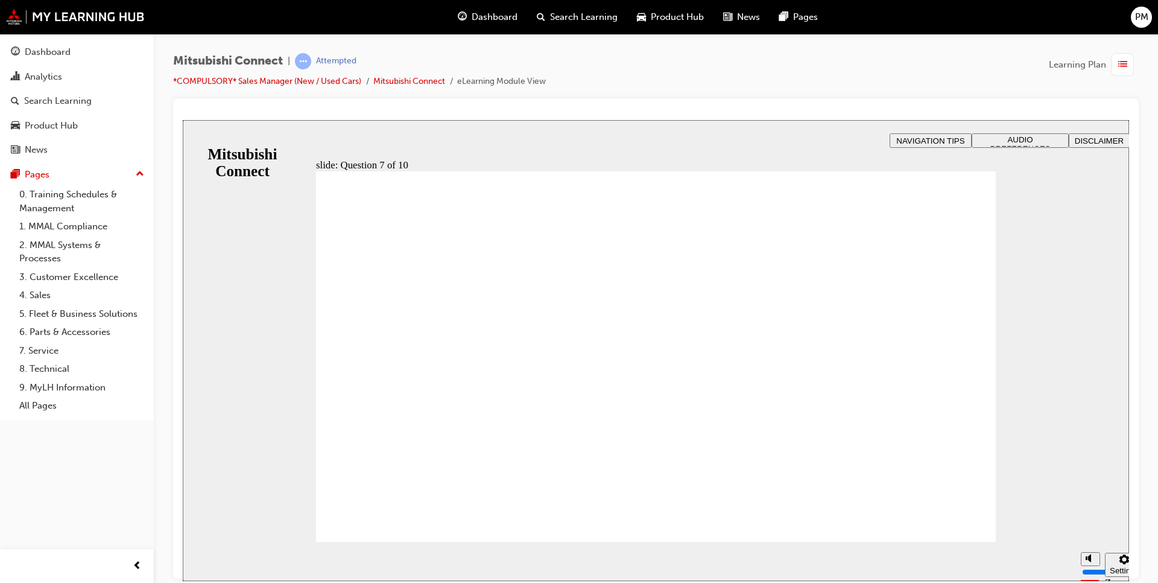
checkbox input "true"
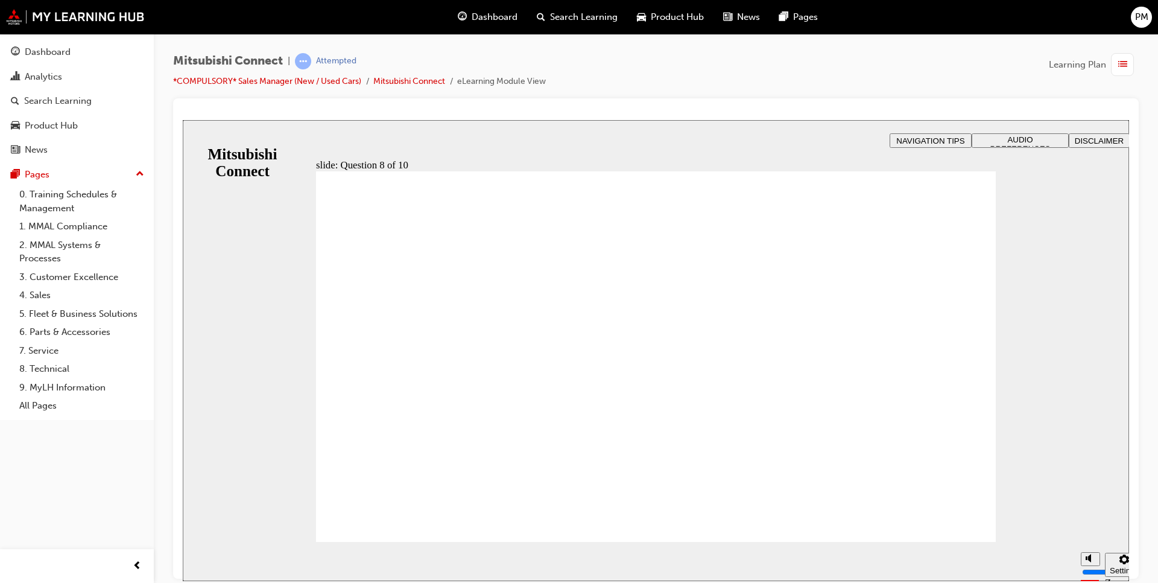
radio input "true"
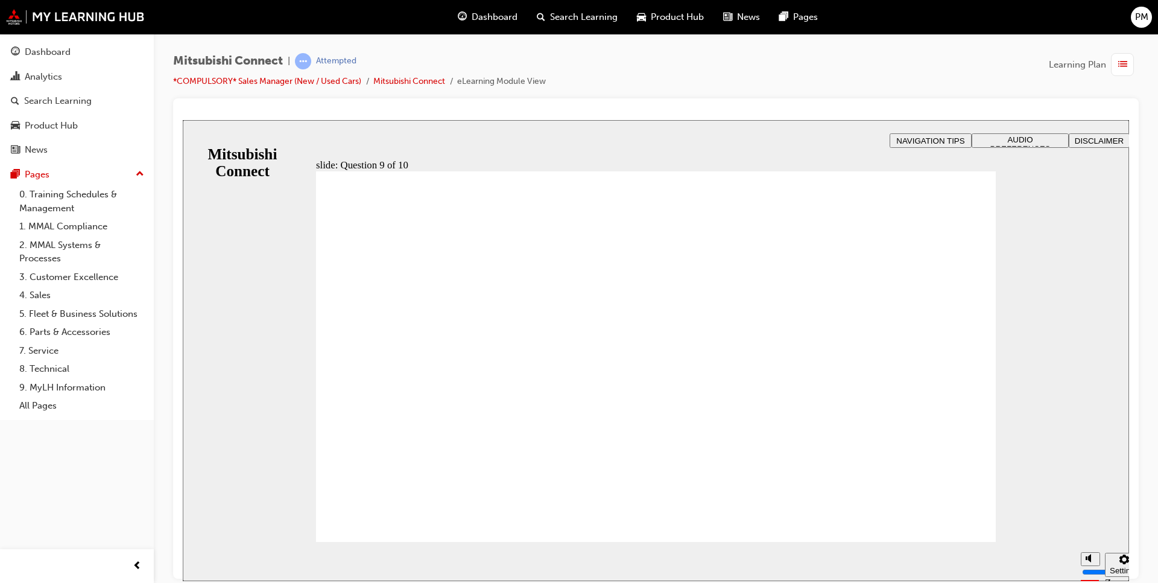
checkbox input "true"
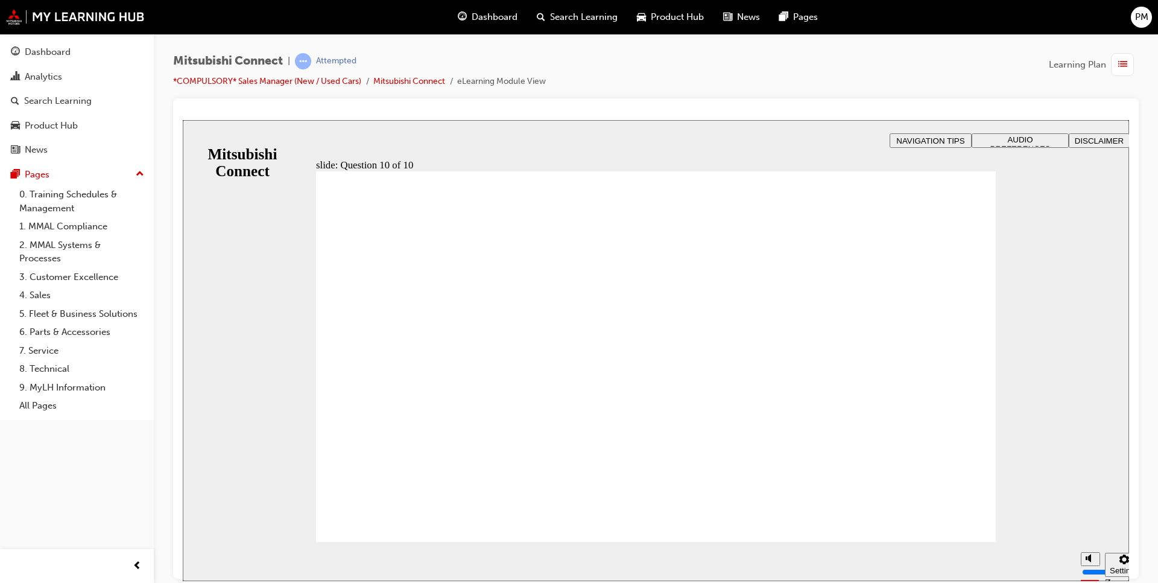
drag, startPoint x: 398, startPoint y: 505, endPoint x: 399, endPoint y: 518, distance: 12.7
